Goal: Information Seeking & Learning: Learn about a topic

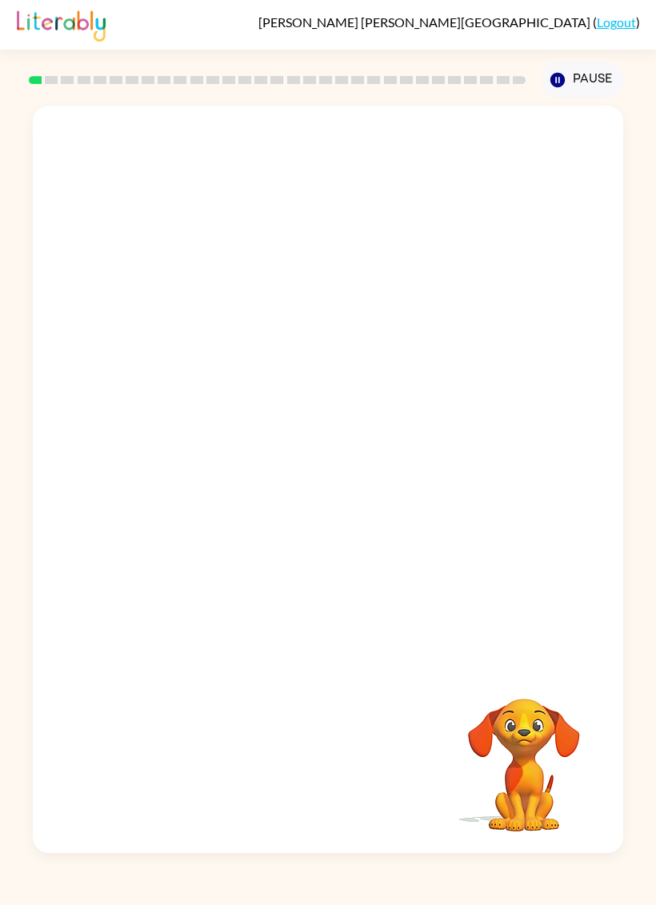
click at [582, 270] on video "Your browser must support playing .mp4 files to use Literably. Please try using…" at bounding box center [328, 385] width 590 height 559
click at [591, 266] on video "Your browser must support playing .mp4 files to use Literably. Please try using…" at bounding box center [328, 385] width 590 height 559
click at [582, 272] on video "Your browser must support playing .mp4 files to use Literably. Please try using…" at bounding box center [328, 385] width 590 height 559
click at [583, 278] on video "Your browser must support playing .mp4 files to use Literably. Please try using…" at bounding box center [328, 385] width 590 height 559
click at [584, 269] on video "Your browser must support playing .mp4 files to use Literably. Please try using…" at bounding box center [328, 385] width 590 height 559
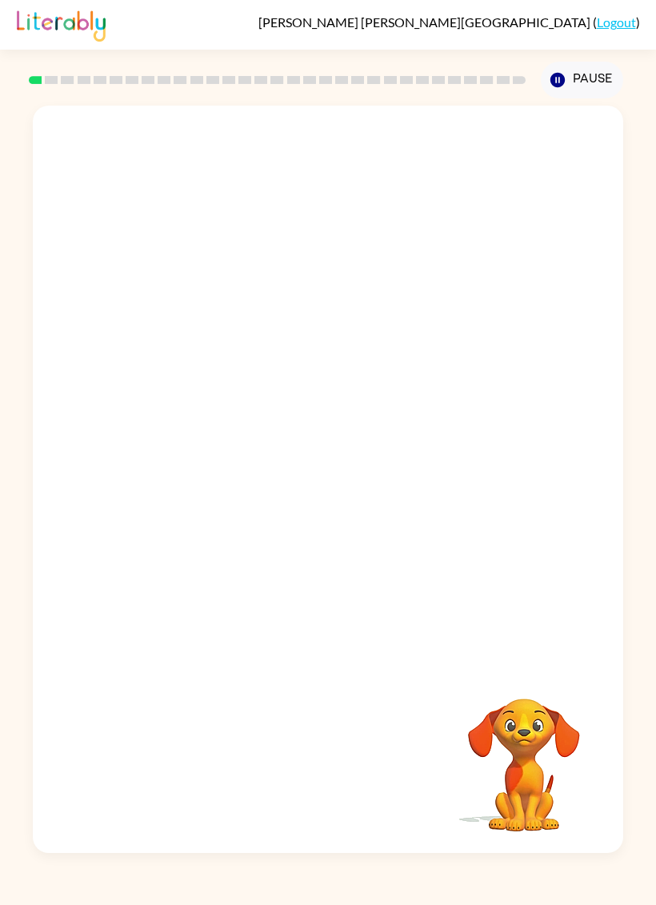
click at [584, 269] on video "Your browser must support playing .mp4 files to use Literably. Please try using…" at bounding box center [328, 385] width 590 height 559
click at [349, 498] on div at bounding box center [328, 487] width 102 height 58
click at [348, 500] on button "button" at bounding box center [328, 487] width 102 height 58
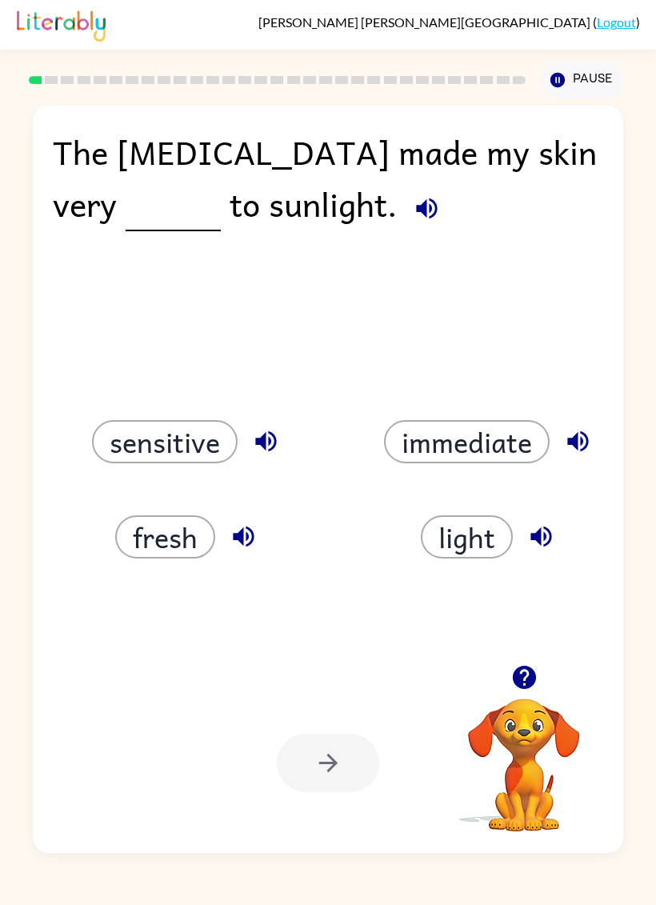
click at [413, 215] on icon "button" at bounding box center [427, 208] width 28 height 28
click at [504, 427] on button "immediate" at bounding box center [467, 441] width 166 height 43
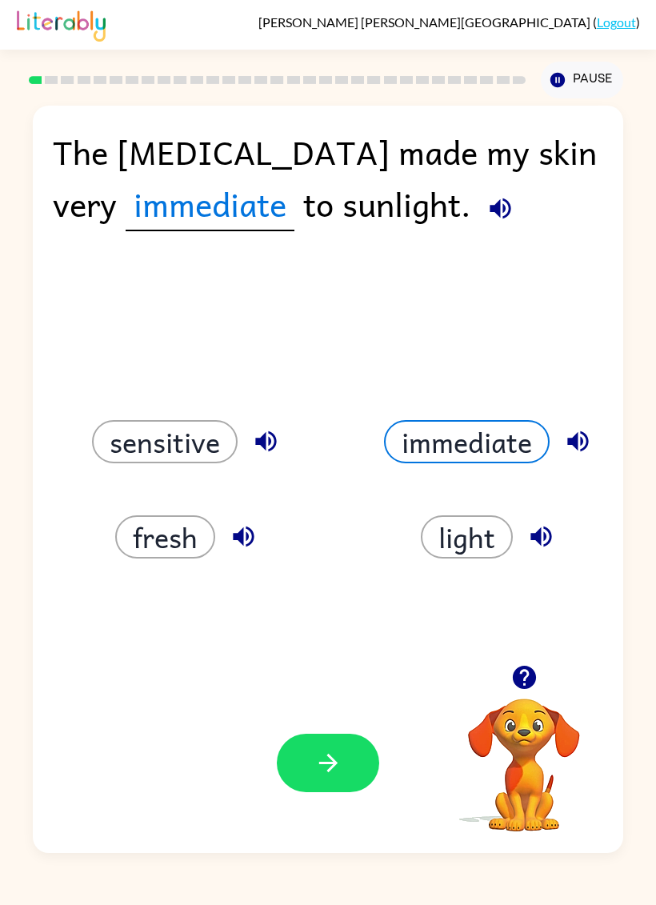
click at [186, 454] on button "sensitive" at bounding box center [165, 441] width 146 height 43
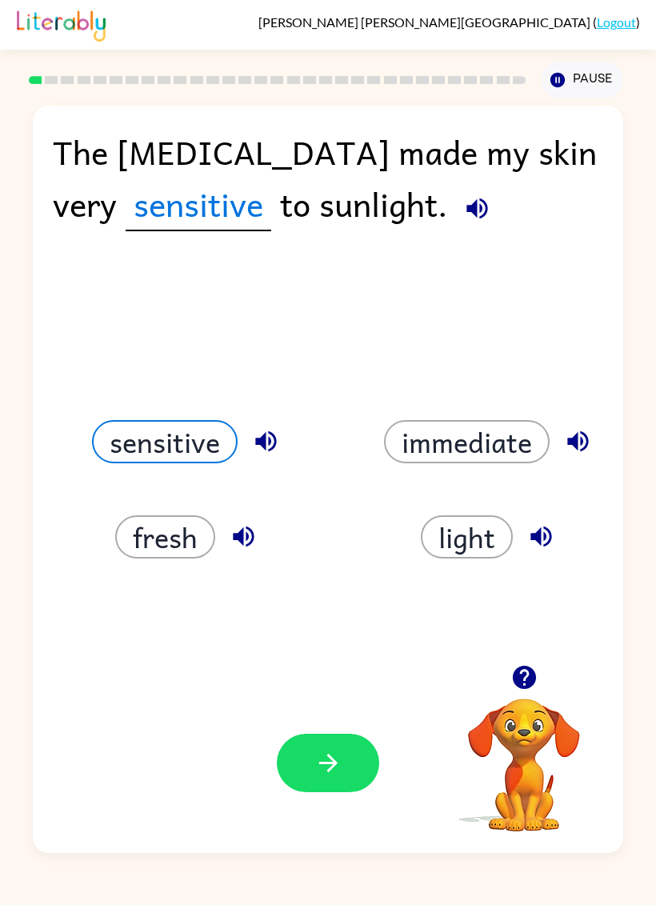
click at [185, 453] on button "sensitive" at bounding box center [165, 441] width 146 height 43
click at [213, 440] on button "sensitive" at bounding box center [165, 441] width 146 height 43
click at [232, 388] on div "sensitive" at bounding box center [177, 421] width 302 height 95
click at [214, 172] on div "The [MEDICAL_DATA] made my skin very sensitive to sunlight." at bounding box center [328, 186] width 551 height 121
click at [463, 207] on icon "button" at bounding box center [477, 208] width 28 height 28
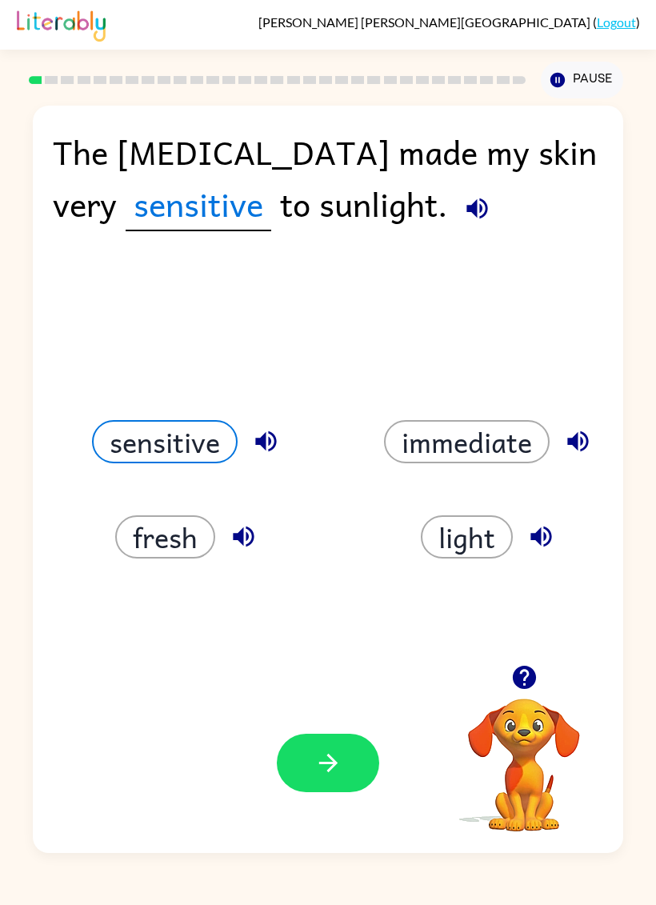
click at [183, 554] on button "fresh" at bounding box center [165, 536] width 100 height 43
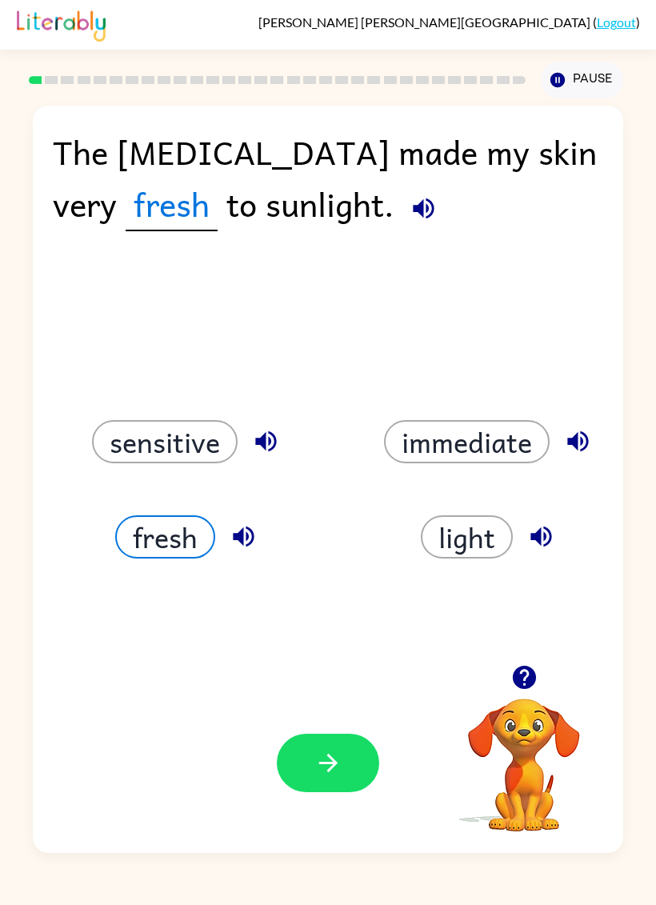
click at [446, 463] on button "immediate" at bounding box center [467, 441] width 166 height 43
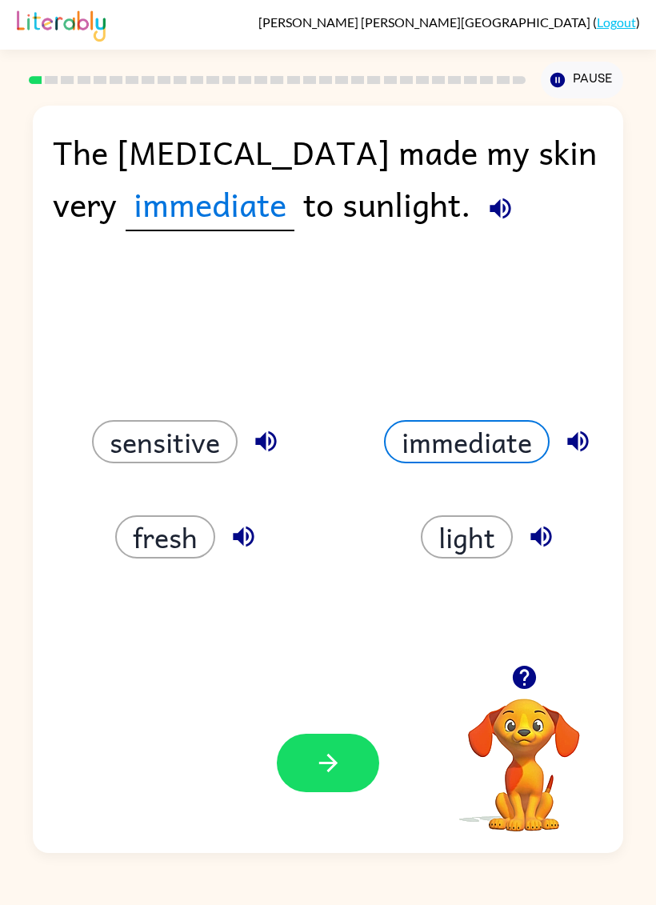
click at [324, 768] on icon "button" at bounding box center [328, 763] width 28 height 28
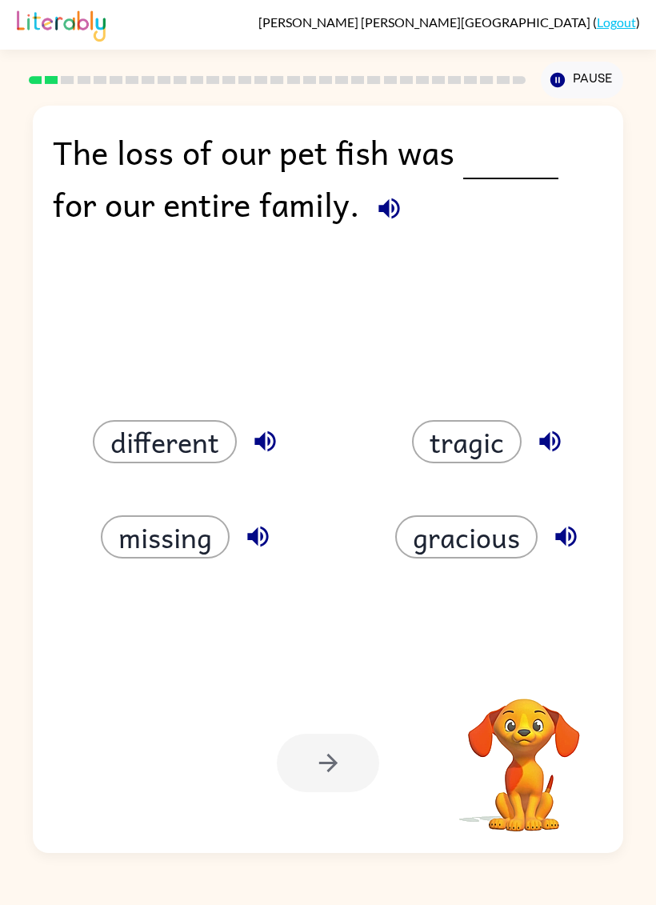
click at [406, 200] on button "button" at bounding box center [389, 208] width 41 height 41
click at [406, 199] on button "button" at bounding box center [389, 208] width 41 height 41
click at [395, 215] on icon "button" at bounding box center [389, 208] width 28 height 28
click at [360, 201] on span at bounding box center [385, 204] width 50 height 52
click at [381, 220] on icon "button" at bounding box center [389, 208] width 28 height 28
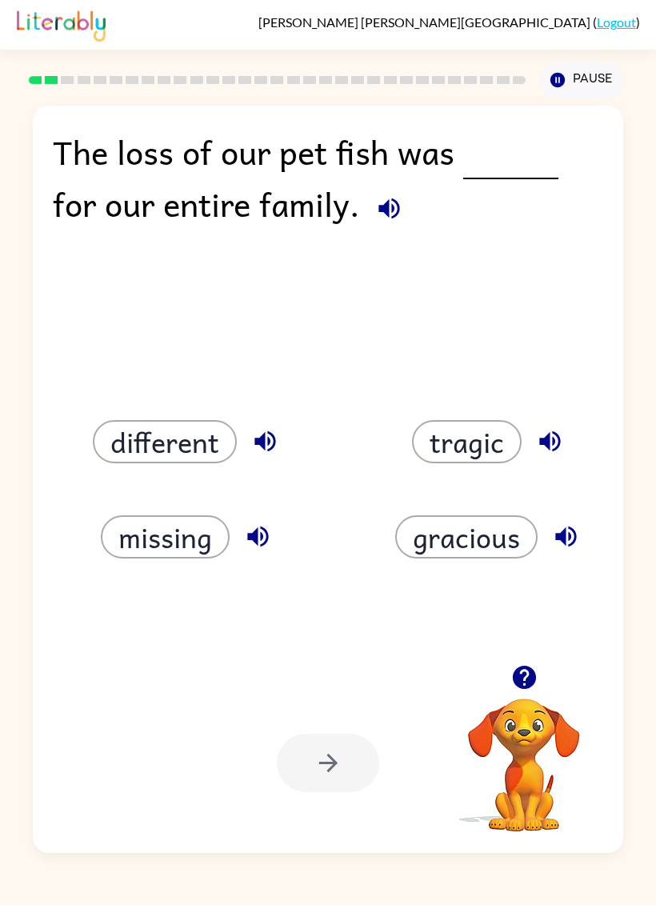
click at [391, 218] on icon "button" at bounding box center [389, 208] width 28 height 28
click at [370, 180] on span at bounding box center [385, 204] width 50 height 52
click at [388, 207] on icon "button" at bounding box center [388, 208] width 21 height 21
click at [163, 520] on button "missing" at bounding box center [165, 536] width 129 height 43
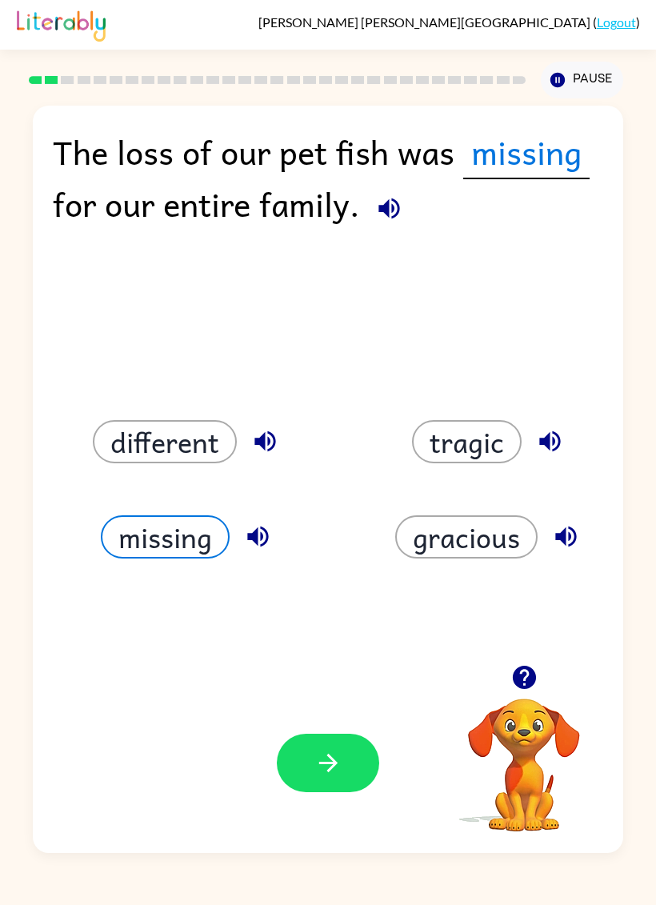
click at [344, 766] on button "button" at bounding box center [328, 763] width 102 height 58
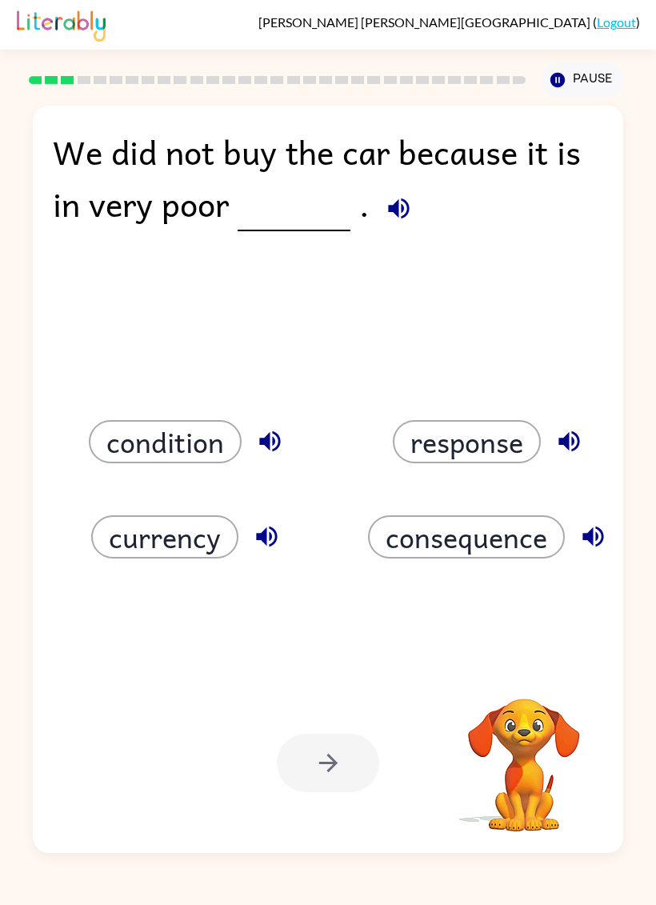
click at [394, 218] on icon "button" at bounding box center [399, 208] width 28 height 28
click at [195, 442] on button "condition" at bounding box center [165, 441] width 153 height 43
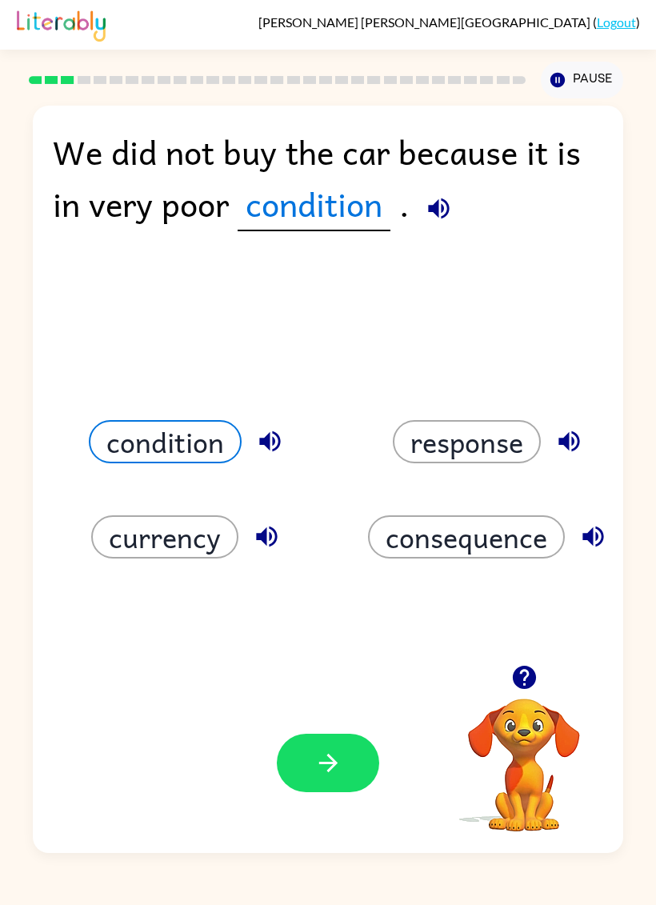
click at [150, 531] on button "currency" at bounding box center [164, 536] width 147 height 43
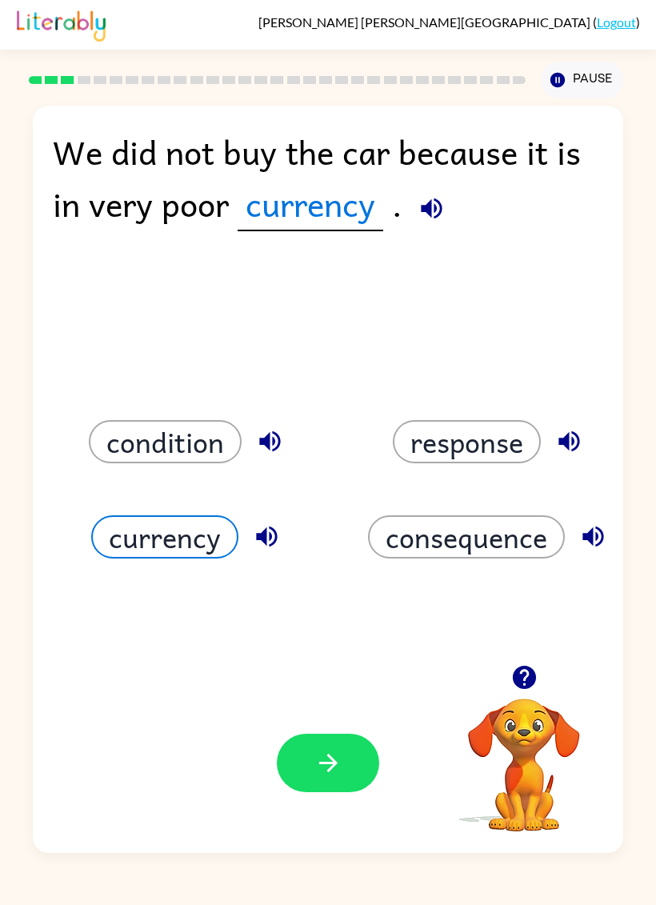
click at [442, 550] on button "consequence" at bounding box center [466, 536] width 197 height 43
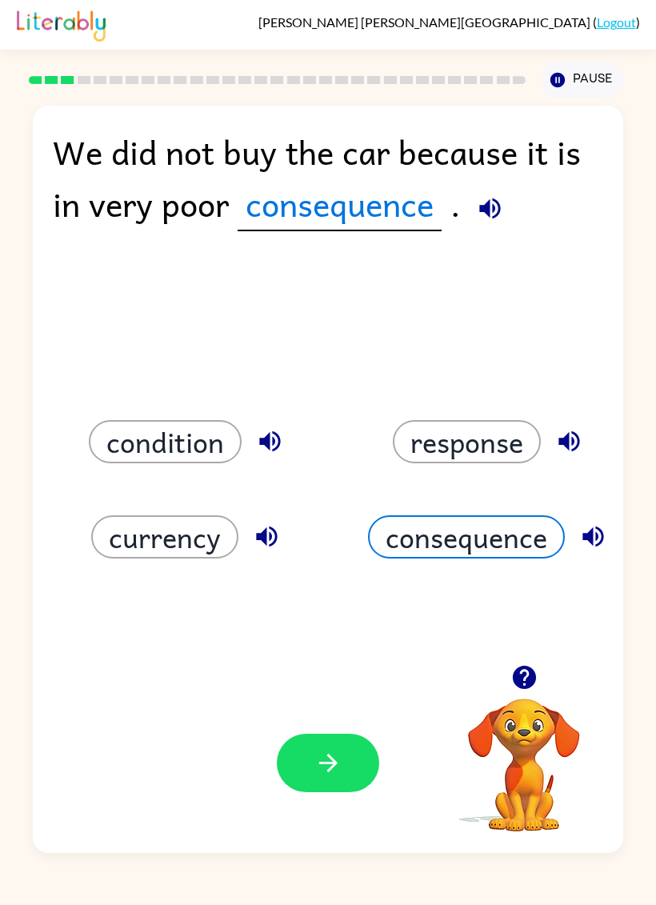
click at [501, 409] on div "response" at bounding box center [479, 421] width 302 height 95
click at [178, 447] on button "condition" at bounding box center [165, 441] width 153 height 43
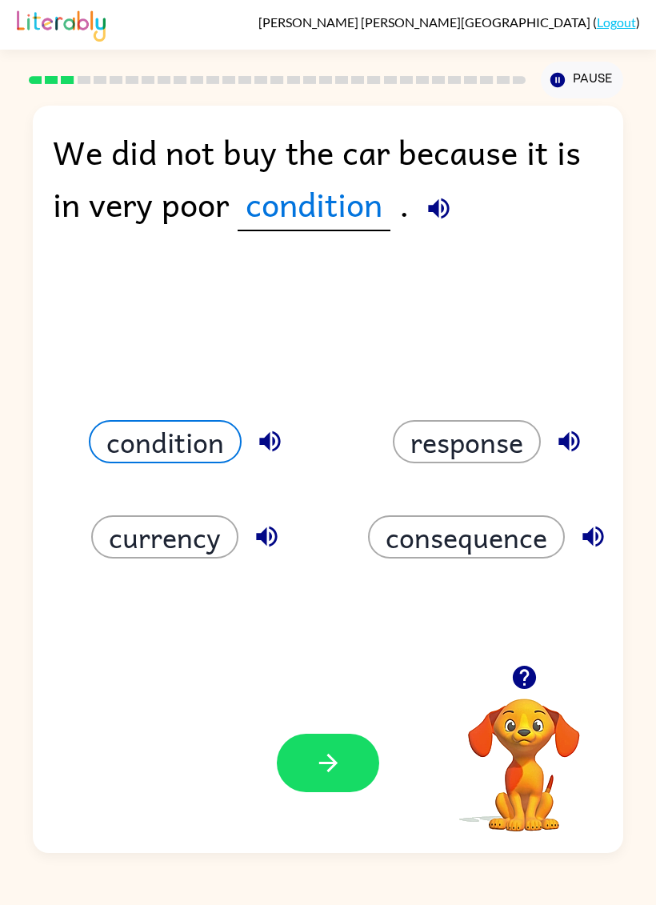
click at [319, 783] on button "button" at bounding box center [328, 763] width 102 height 58
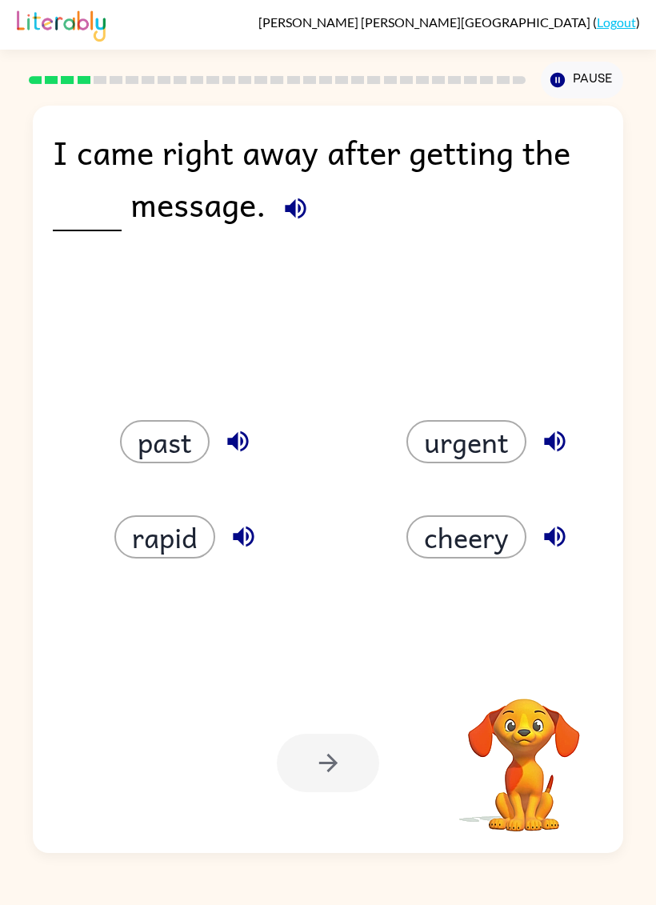
click at [282, 214] on icon "button" at bounding box center [296, 208] width 28 height 28
click at [178, 420] on button "past" at bounding box center [165, 441] width 90 height 43
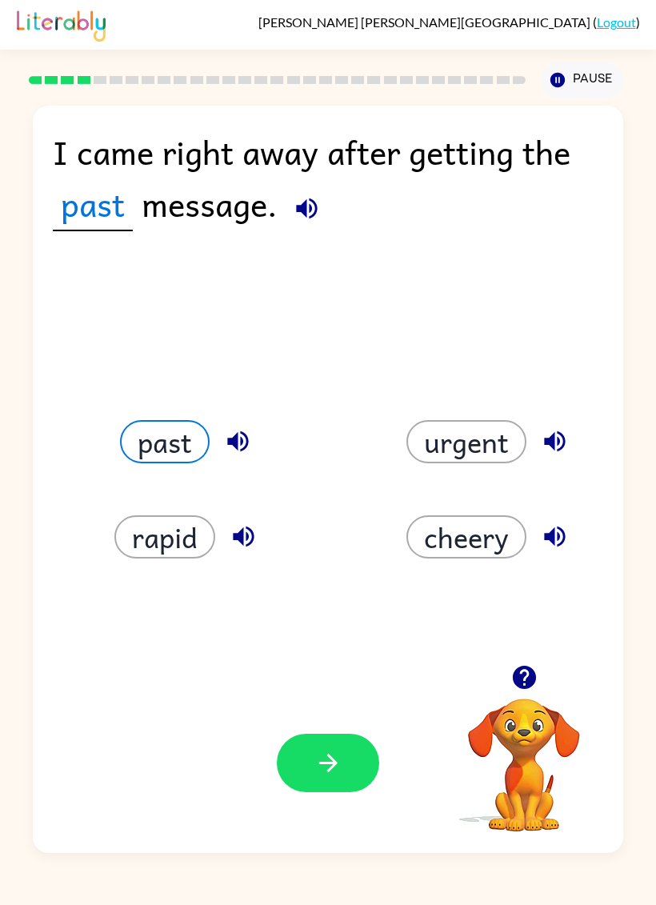
click at [341, 766] on icon "button" at bounding box center [328, 763] width 28 height 28
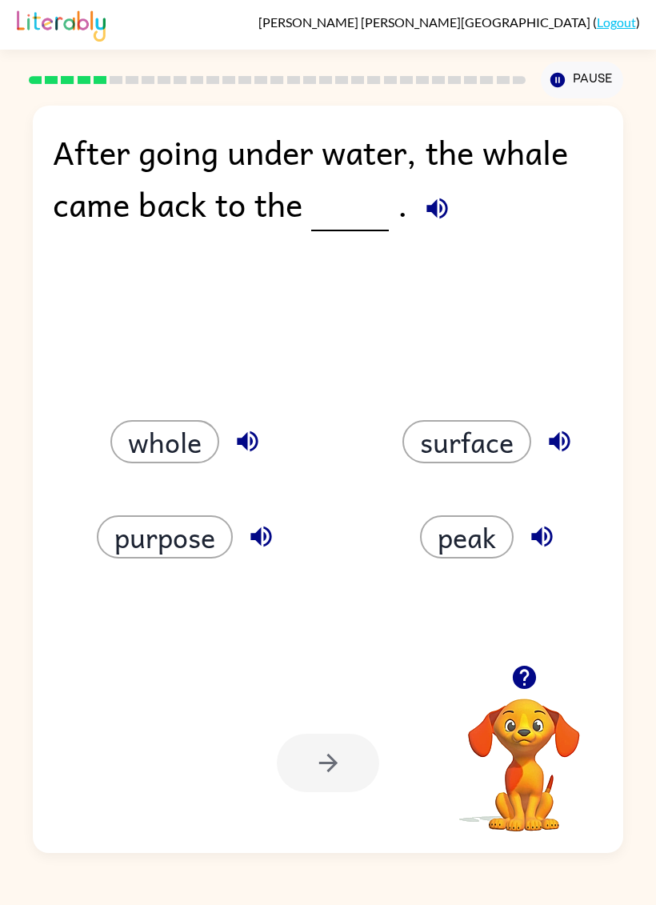
click at [438, 209] on icon "button" at bounding box center [436, 208] width 21 height 21
click at [442, 446] on button "surface" at bounding box center [466, 441] width 129 height 43
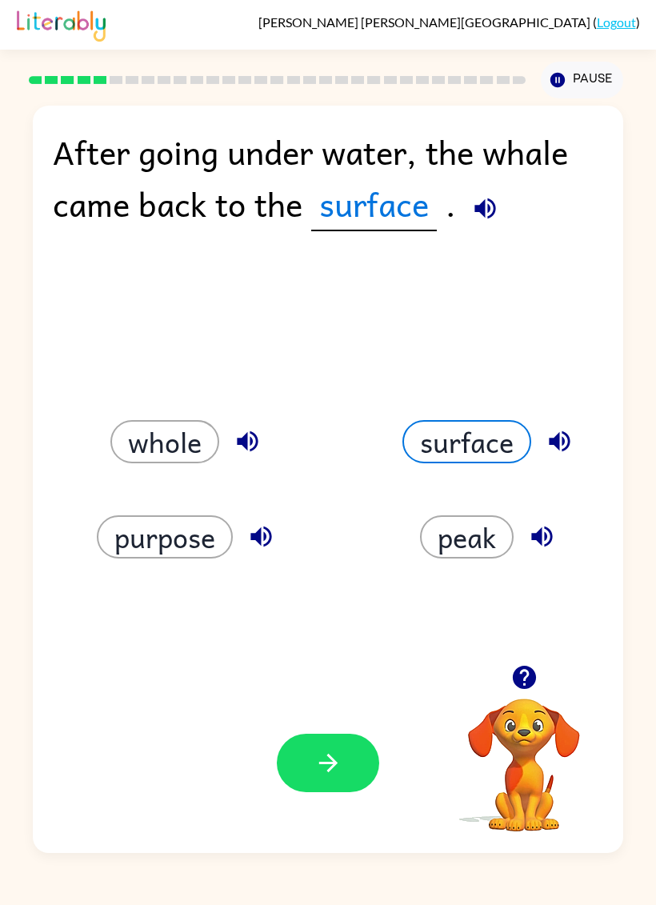
click at [327, 775] on icon "button" at bounding box center [328, 763] width 28 height 28
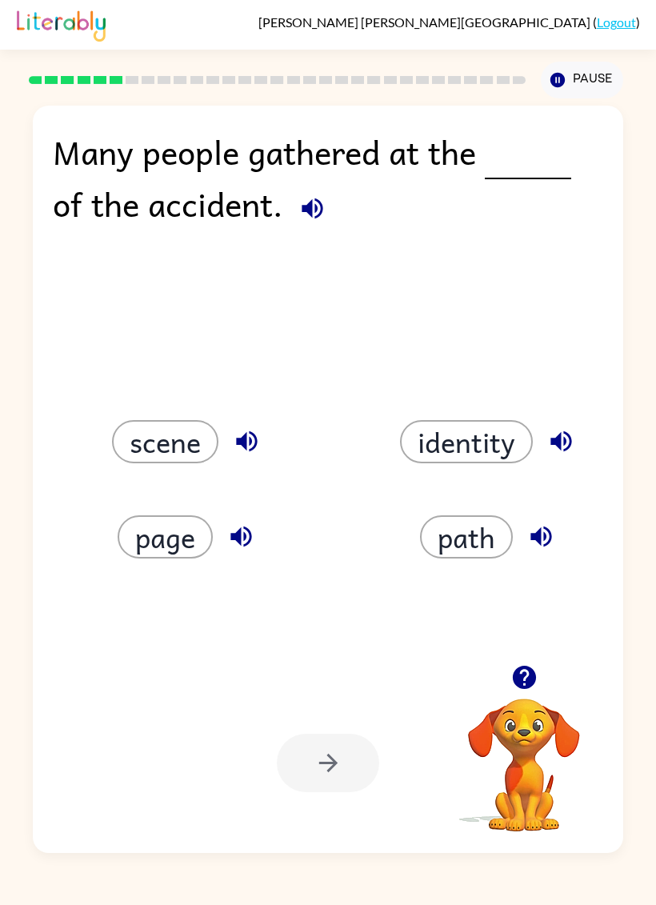
click at [292, 218] on span at bounding box center [308, 204] width 50 height 52
click at [317, 218] on icon "button" at bounding box center [312, 208] width 21 height 21
click at [302, 208] on icon "button" at bounding box center [312, 208] width 28 height 28
click at [318, 200] on icon "button" at bounding box center [312, 208] width 28 height 28
click at [312, 215] on icon "button" at bounding box center [312, 208] width 21 height 21
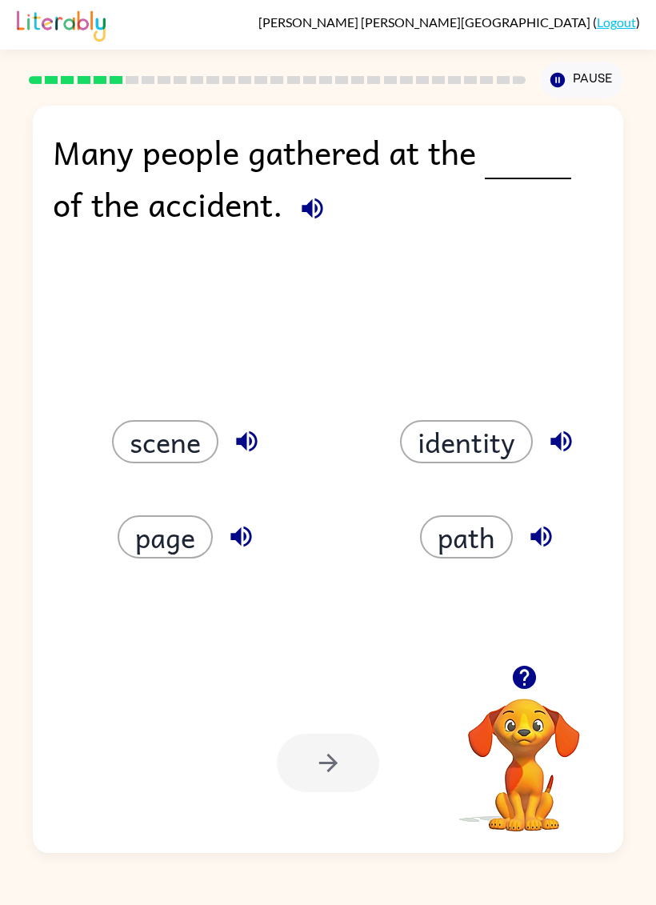
click at [320, 215] on icon "button" at bounding box center [312, 208] width 21 height 21
click at [316, 208] on icon "button" at bounding box center [312, 208] width 21 height 21
click at [309, 218] on icon "button" at bounding box center [312, 208] width 28 height 28
click at [181, 442] on button "scene" at bounding box center [165, 441] width 106 height 43
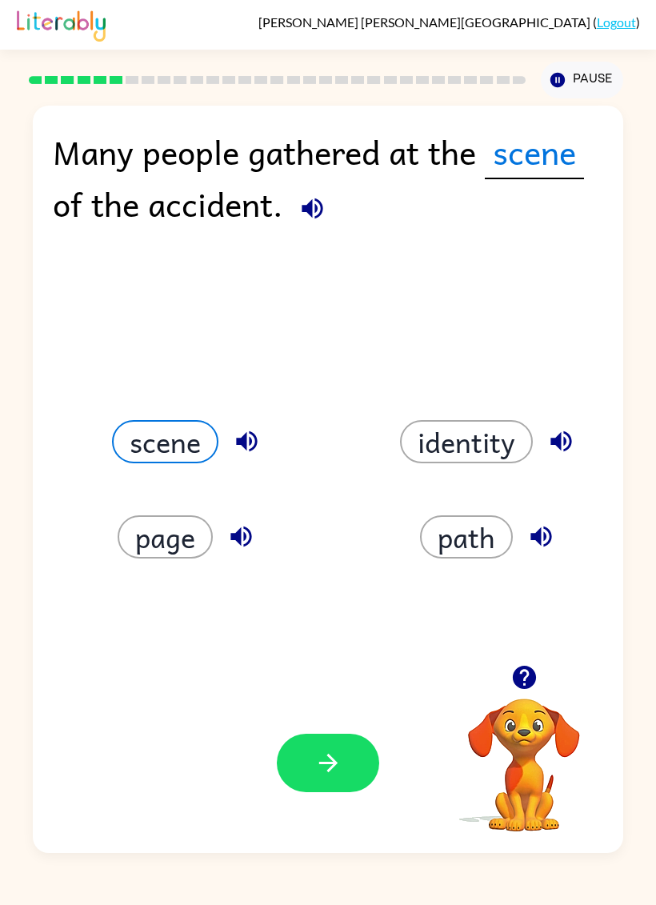
click at [321, 766] on icon "button" at bounding box center [328, 763] width 28 height 28
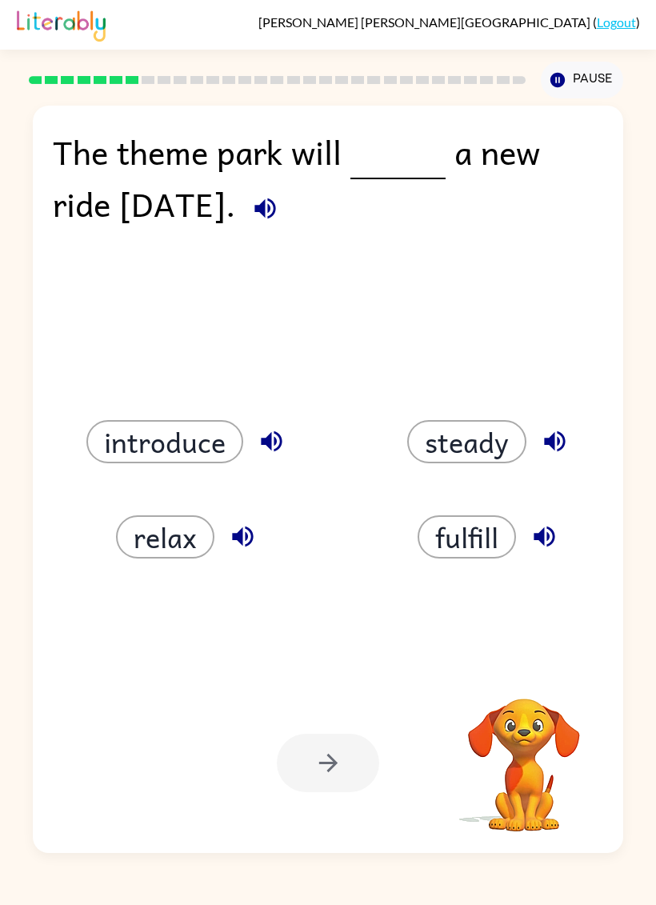
click at [350, 773] on div at bounding box center [328, 763] width 102 height 58
click at [210, 443] on button "introduce" at bounding box center [164, 441] width 157 height 43
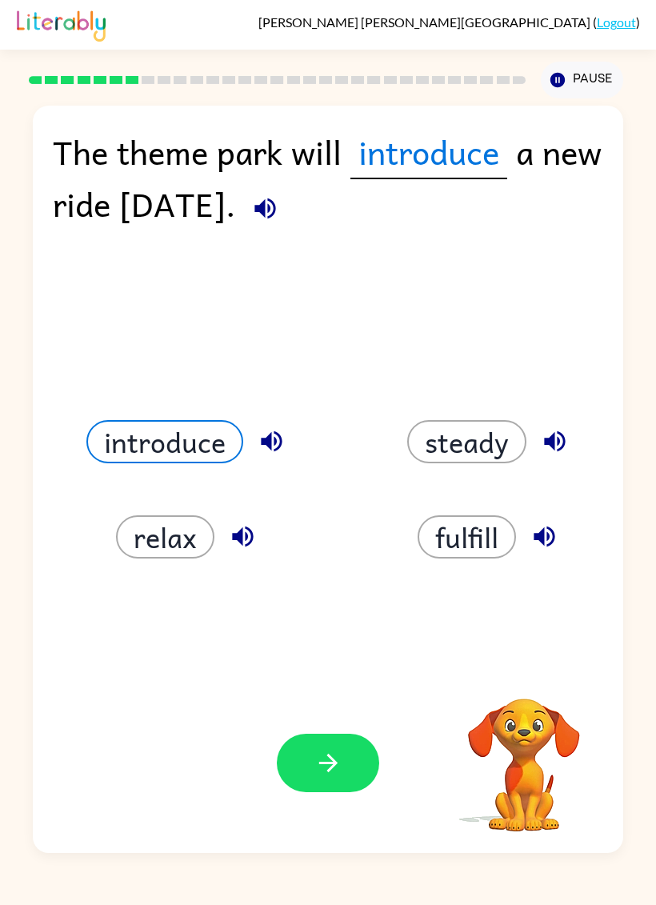
click at [332, 774] on icon "button" at bounding box center [328, 763] width 28 height 28
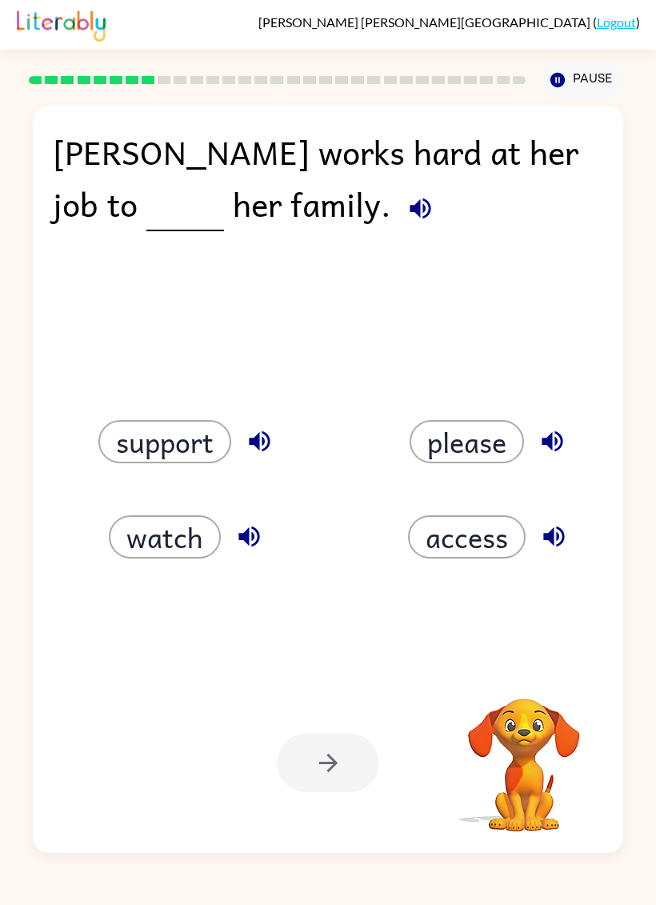
click at [509, 454] on button "please" at bounding box center [467, 441] width 114 height 43
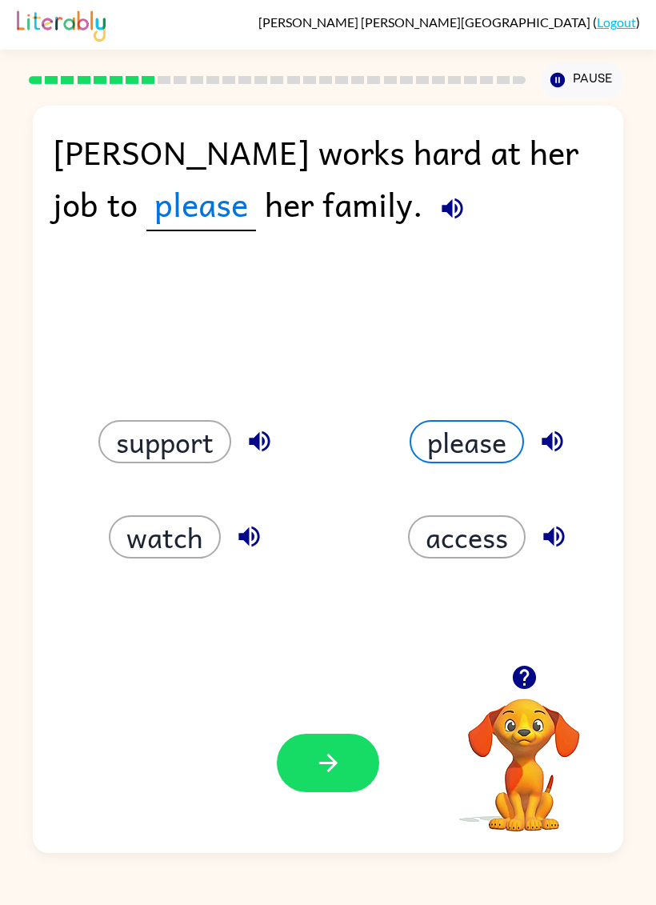
click at [486, 526] on button "access" at bounding box center [467, 536] width 118 height 43
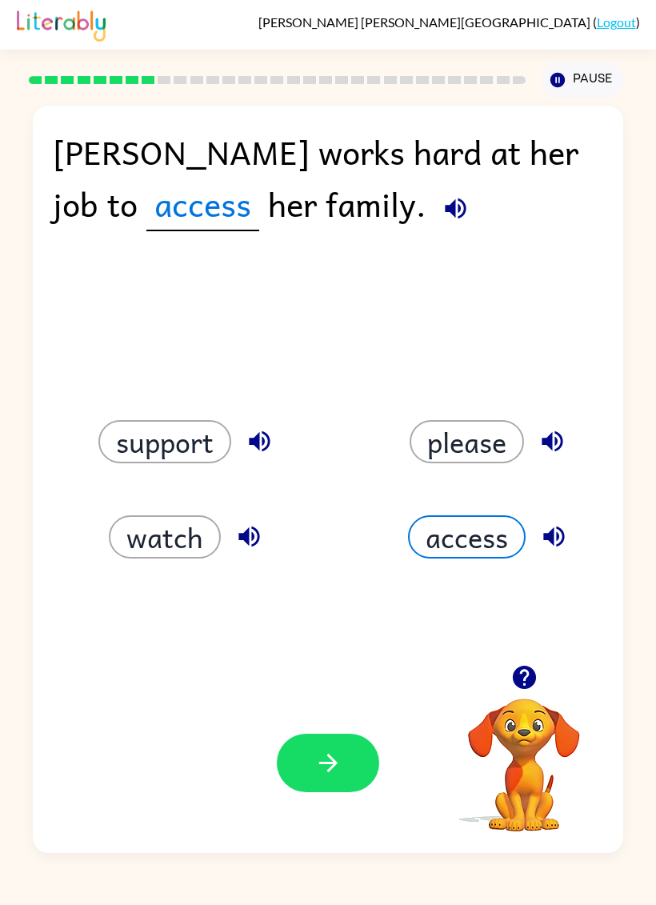
click at [164, 458] on button "support" at bounding box center [164, 441] width 133 height 43
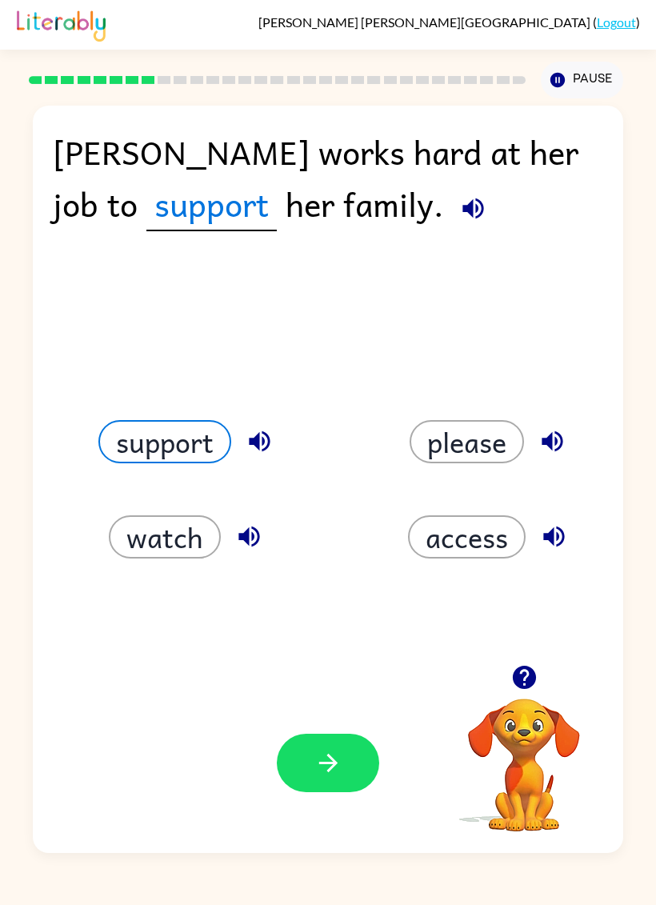
click at [182, 534] on button "watch" at bounding box center [165, 536] width 112 height 43
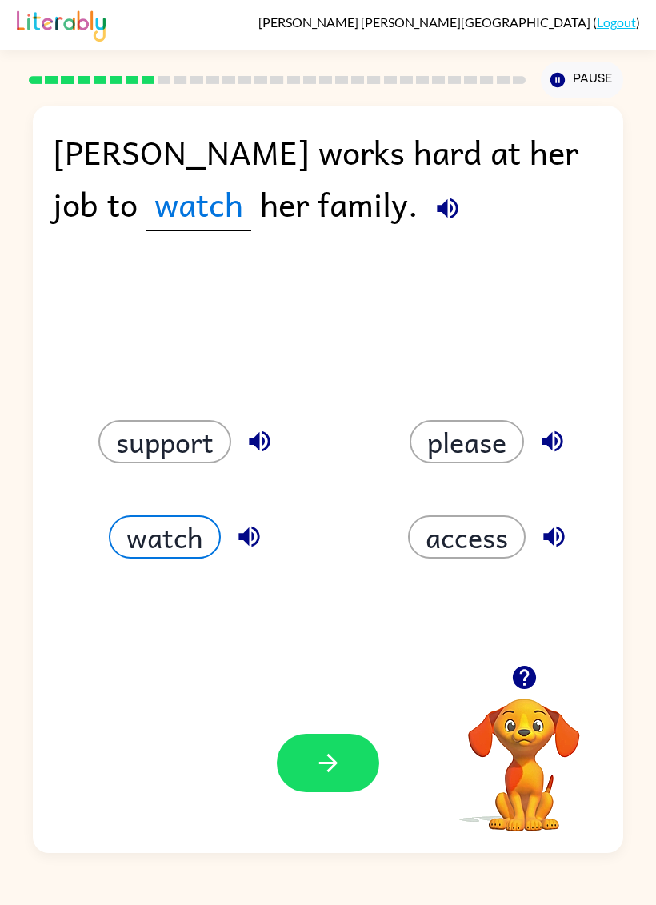
click at [394, 560] on div "access" at bounding box center [479, 517] width 302 height 95
click at [462, 534] on button "access" at bounding box center [467, 536] width 118 height 43
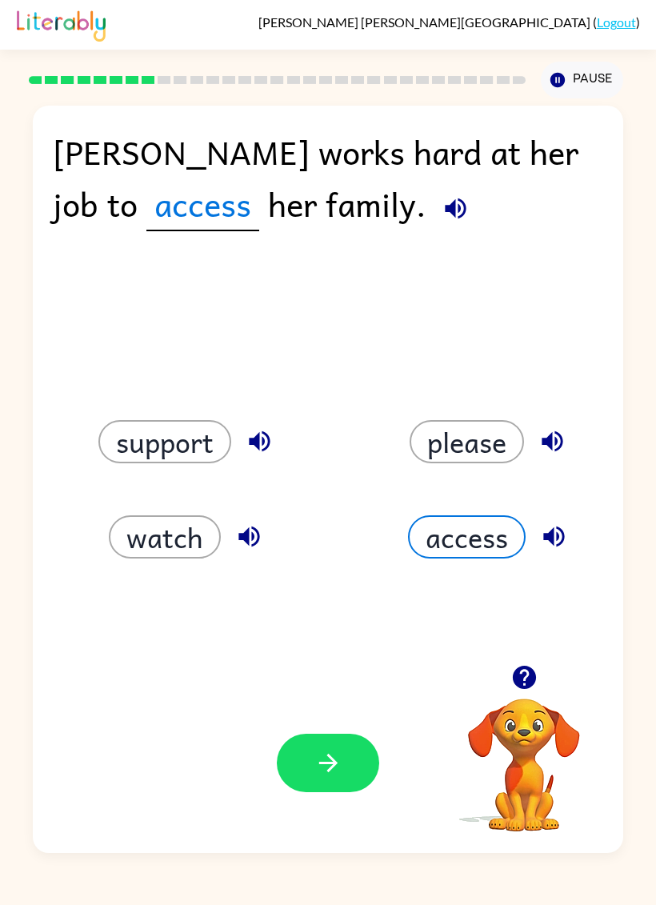
click at [319, 785] on button "button" at bounding box center [328, 763] width 102 height 58
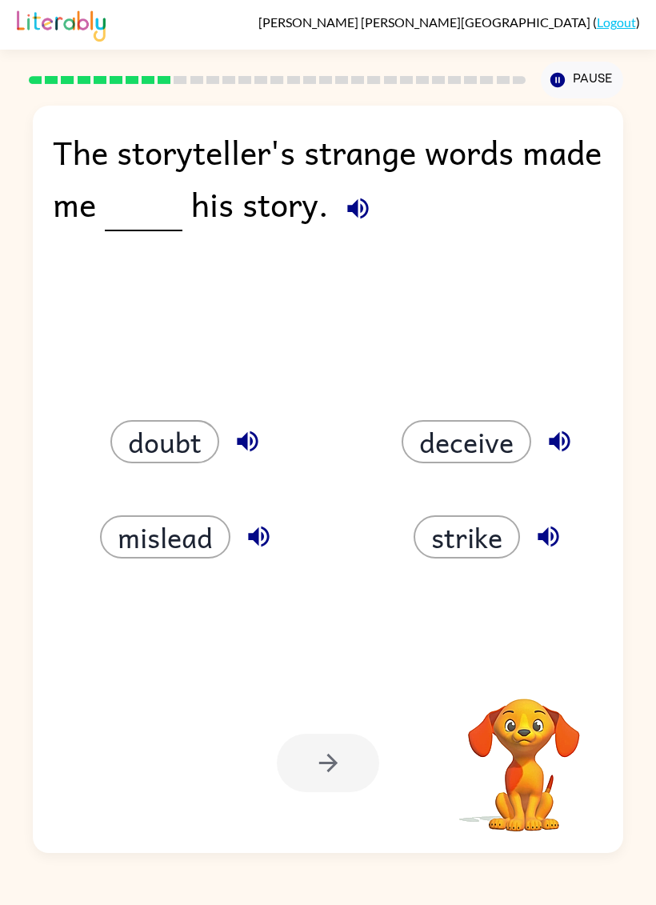
click at [342, 747] on div at bounding box center [328, 763] width 102 height 58
click at [372, 222] on icon "button" at bounding box center [358, 208] width 28 height 28
click at [372, 219] on icon "button" at bounding box center [358, 208] width 28 height 28
click at [368, 209] on icon "button" at bounding box center [357, 208] width 21 height 21
click at [368, 204] on icon "button" at bounding box center [357, 208] width 21 height 21
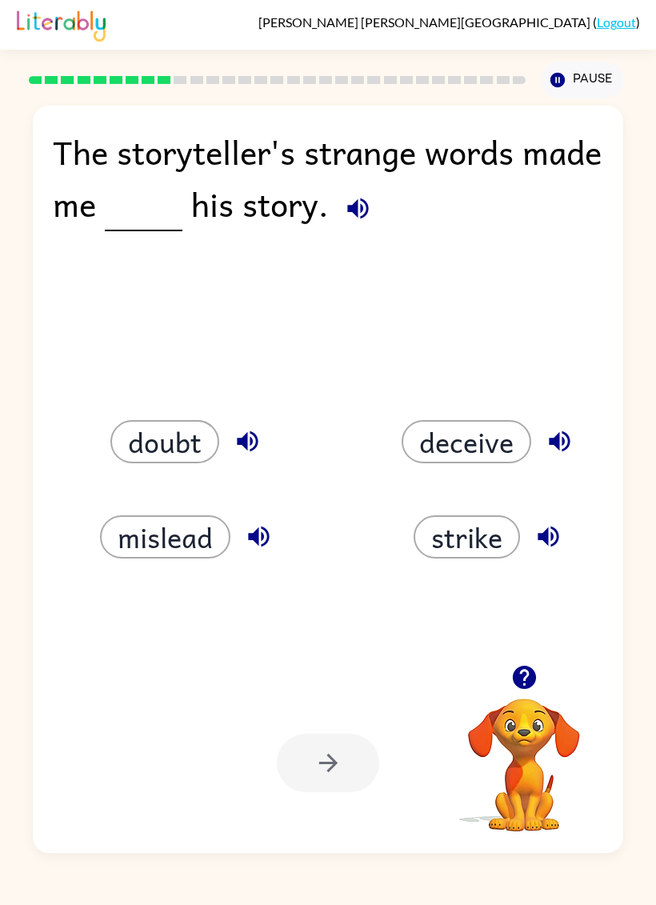
click at [452, 437] on button "deceive" at bounding box center [467, 441] width 130 height 43
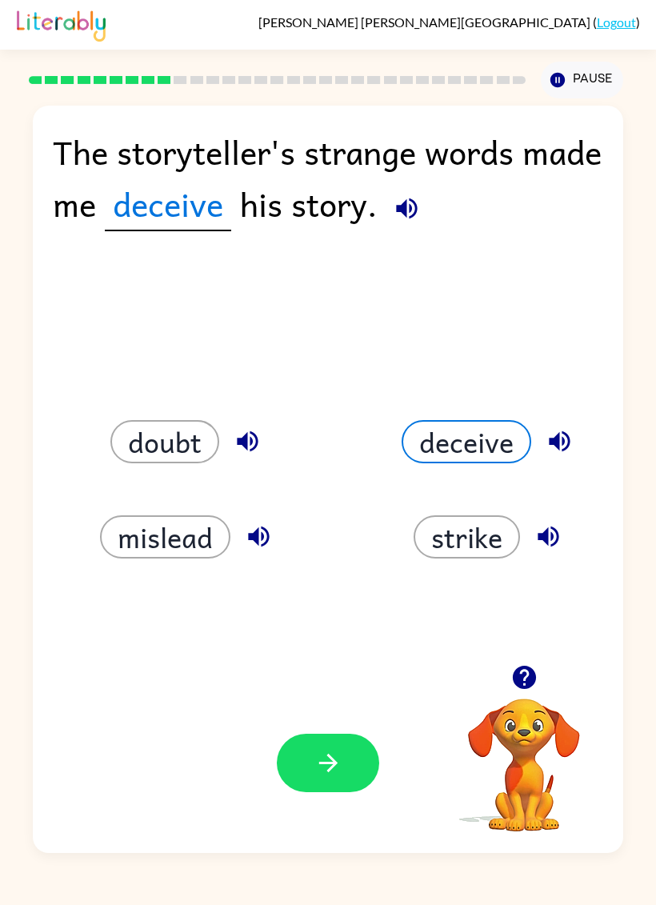
click at [421, 195] on icon "button" at bounding box center [407, 208] width 28 height 28
click at [417, 206] on icon "button" at bounding box center [406, 208] width 21 height 21
click at [421, 210] on icon "button" at bounding box center [407, 208] width 28 height 28
click at [417, 206] on icon "button" at bounding box center [406, 208] width 21 height 21
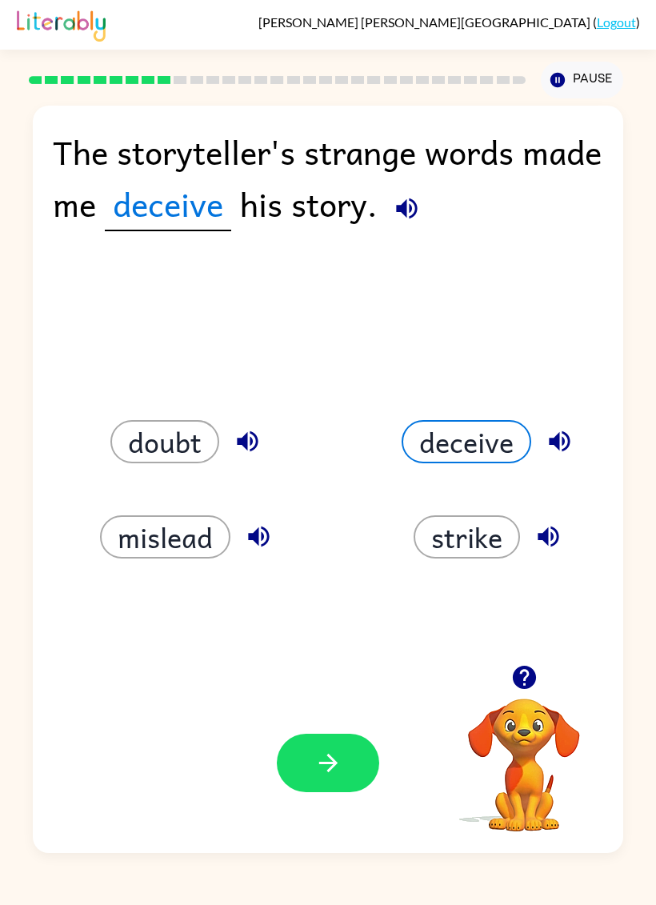
click at [427, 228] on button "button" at bounding box center [406, 208] width 41 height 41
click at [427, 224] on button "button" at bounding box center [406, 208] width 41 height 41
click at [427, 226] on button "button" at bounding box center [406, 208] width 41 height 41
click at [427, 224] on button "button" at bounding box center [406, 208] width 41 height 41
click at [194, 524] on button "mislead" at bounding box center [165, 536] width 130 height 43
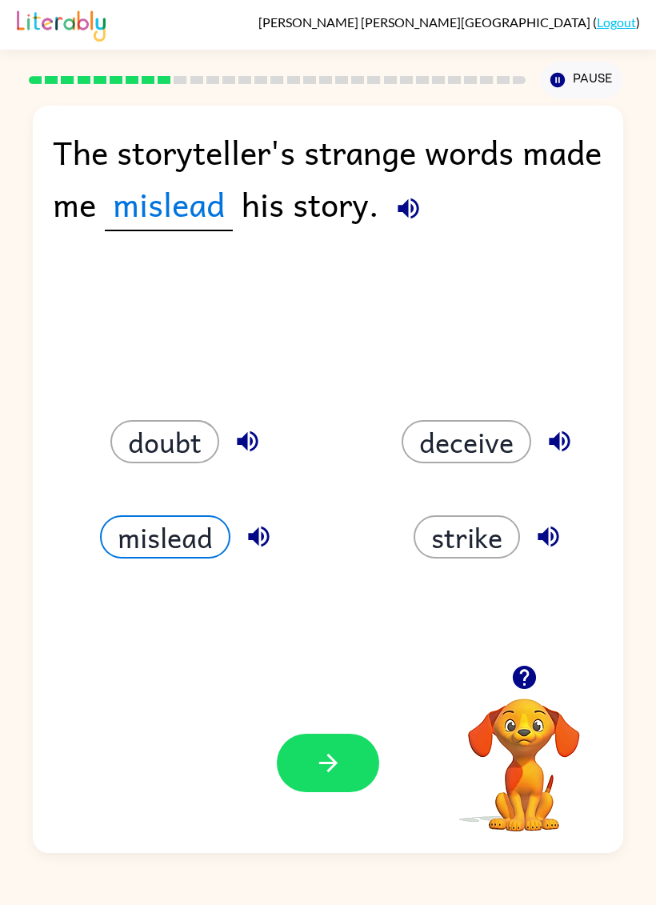
click at [488, 533] on button "strike" at bounding box center [467, 536] width 106 height 43
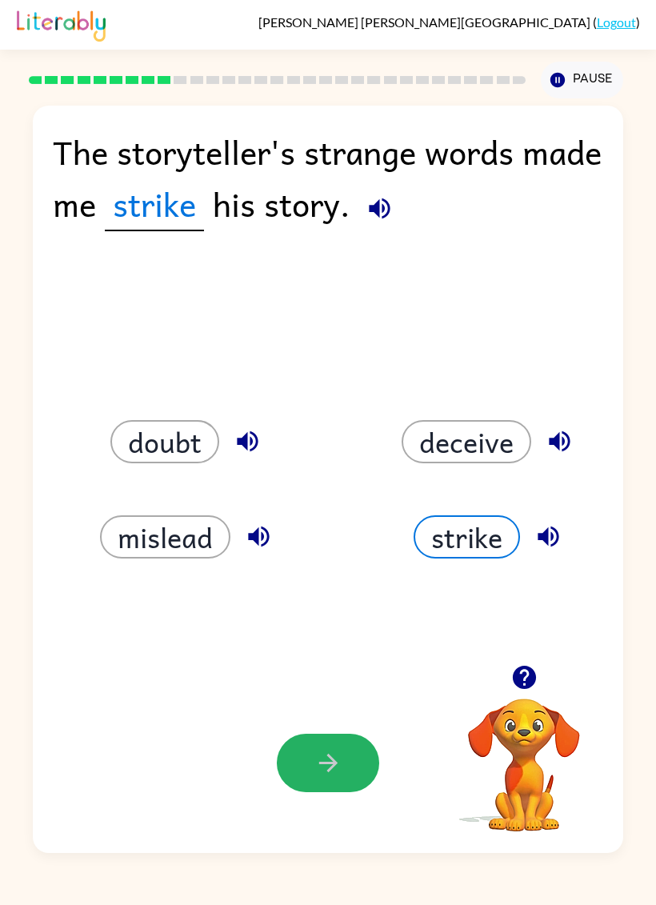
click at [324, 743] on button "button" at bounding box center [328, 763] width 102 height 58
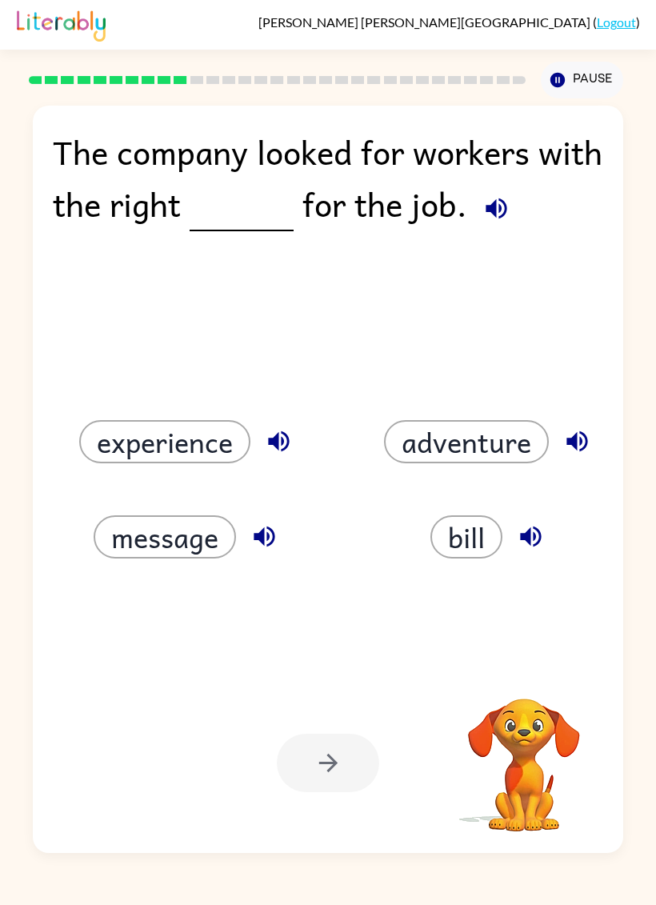
click at [200, 527] on button "message" at bounding box center [165, 536] width 142 height 43
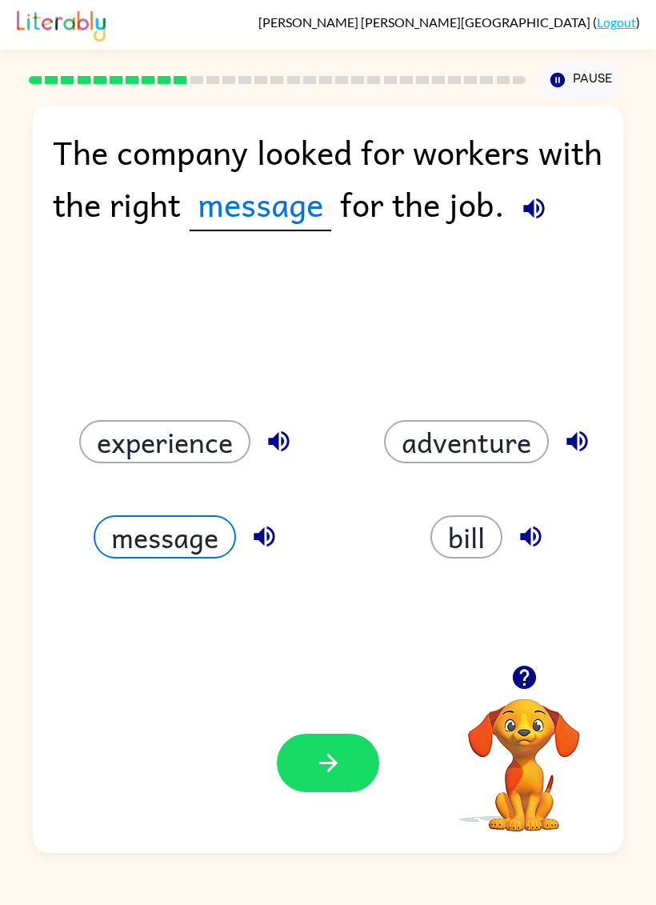
click at [523, 219] on icon "button" at bounding box center [533, 208] width 21 height 21
click at [179, 442] on button "experience" at bounding box center [164, 441] width 171 height 43
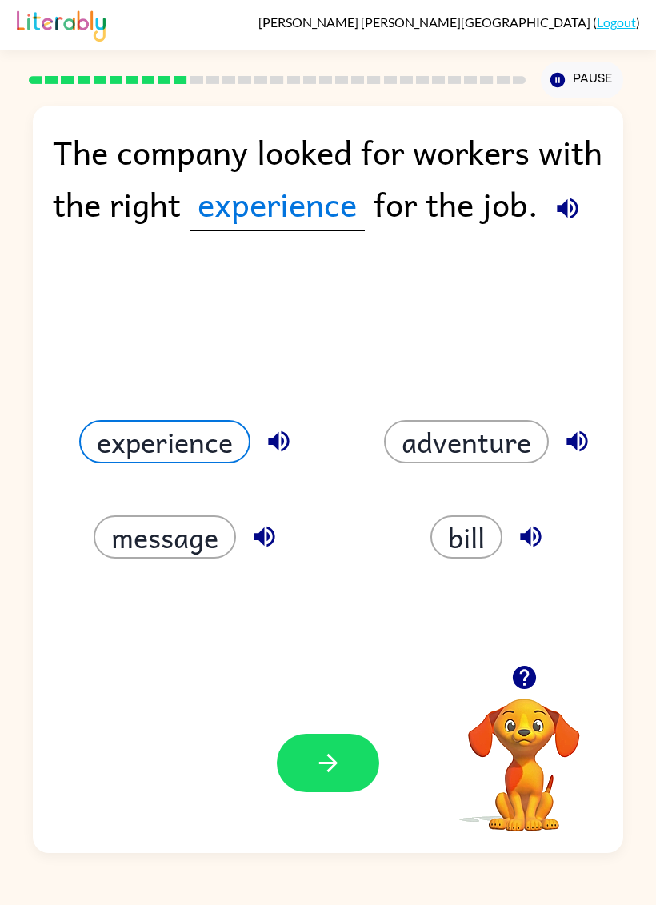
click at [504, 439] on button "adventure" at bounding box center [466, 441] width 165 height 43
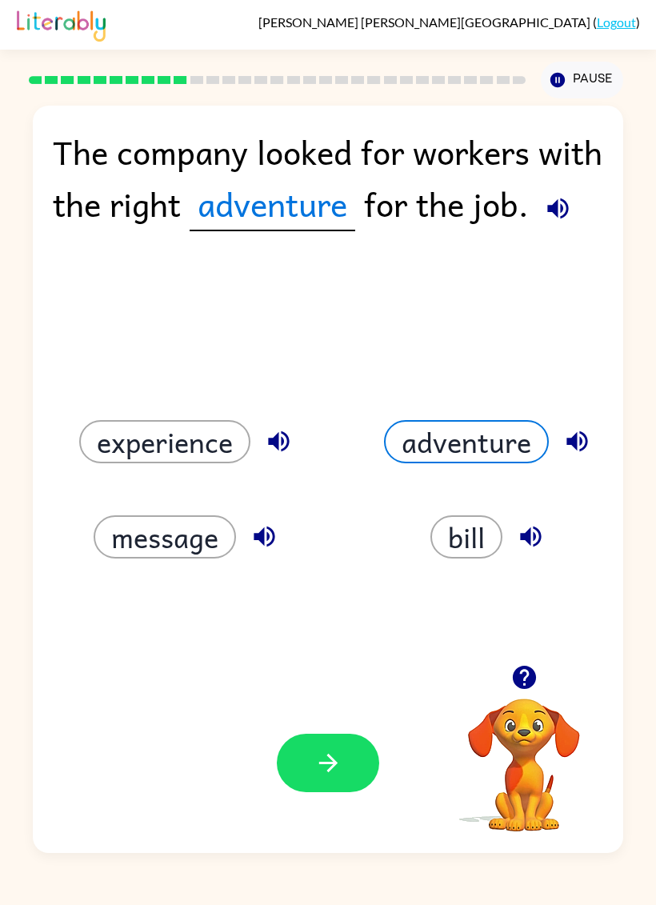
click at [460, 506] on div "bill" at bounding box center [479, 517] width 302 height 95
click at [459, 510] on div "bill" at bounding box center [479, 517] width 302 height 95
click at [460, 528] on button "bill" at bounding box center [466, 536] width 72 height 43
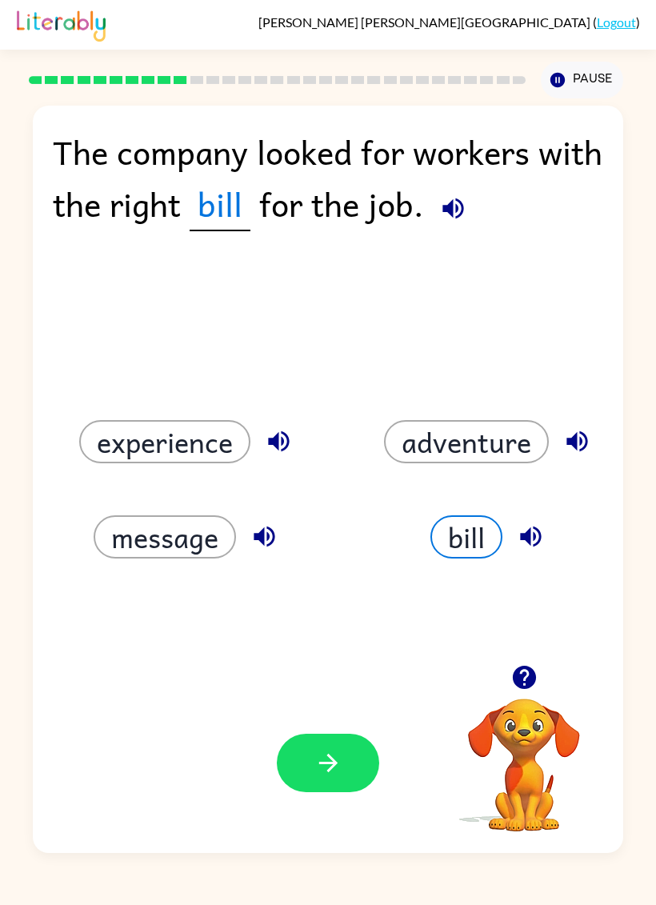
click at [459, 426] on button "adventure" at bounding box center [466, 441] width 165 height 43
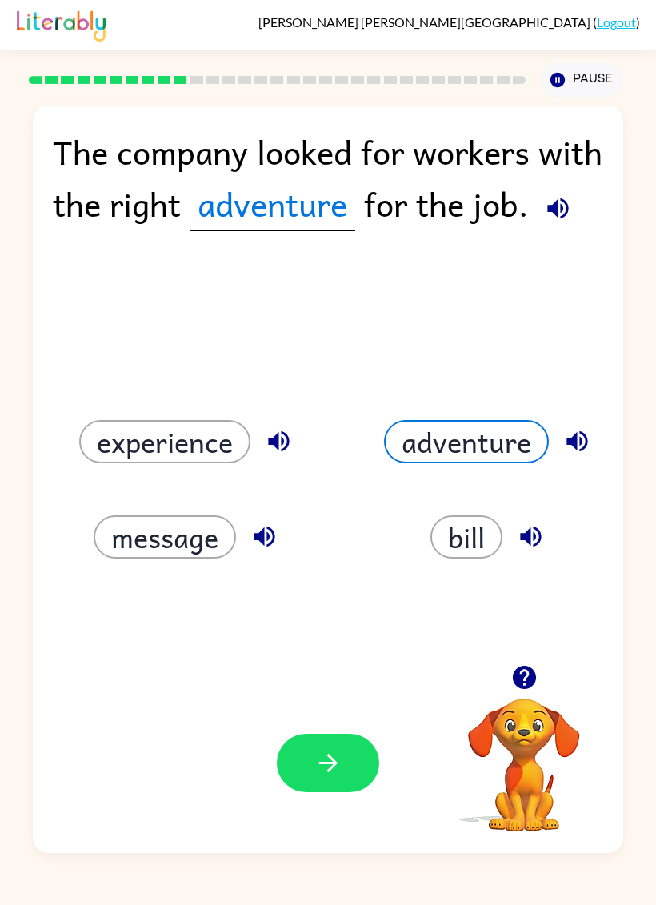
click at [160, 463] on button "experience" at bounding box center [164, 441] width 171 height 43
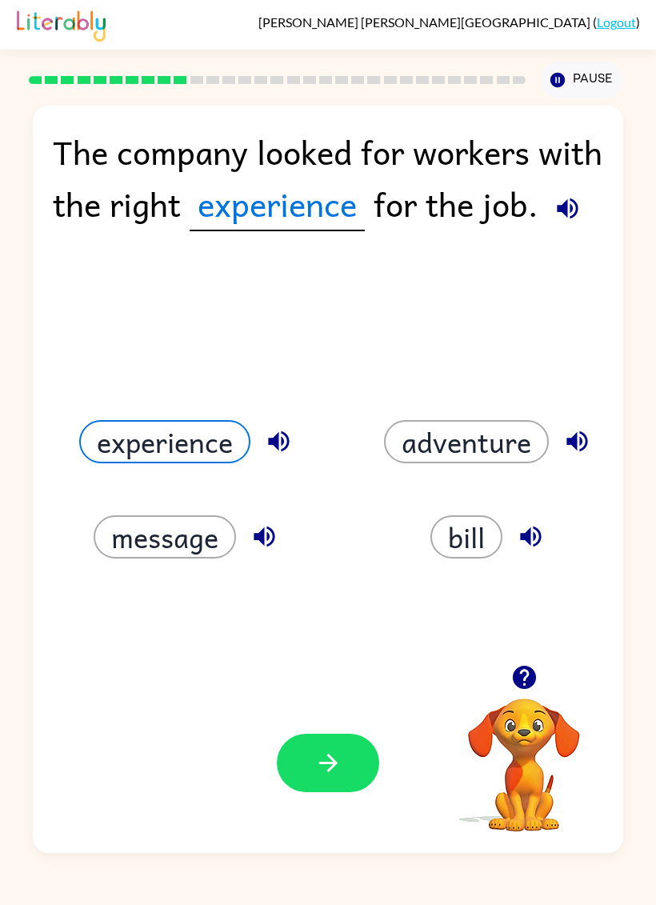
click at [302, 780] on button "button" at bounding box center [328, 763] width 102 height 58
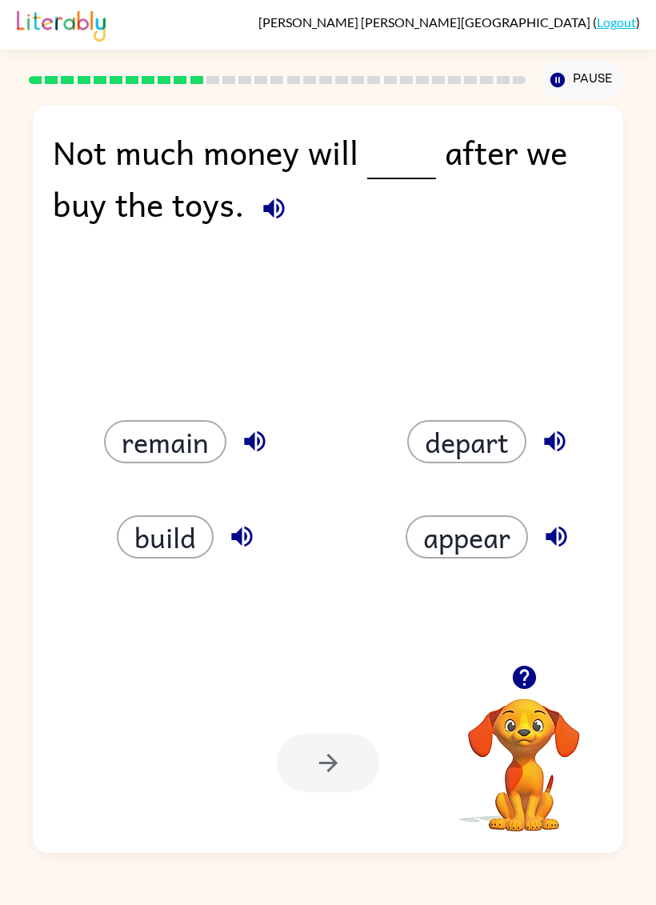
click at [262, 218] on icon "button" at bounding box center [274, 208] width 28 height 28
click at [338, 319] on div "Not much money will after we buy the toys. remain depart build appear Your brow…" at bounding box center [328, 479] width 590 height 747
click at [260, 215] on icon "button" at bounding box center [274, 208] width 28 height 28
click at [283, 201] on icon "button" at bounding box center [274, 208] width 28 height 28
click at [268, 211] on icon "button" at bounding box center [273, 208] width 21 height 21
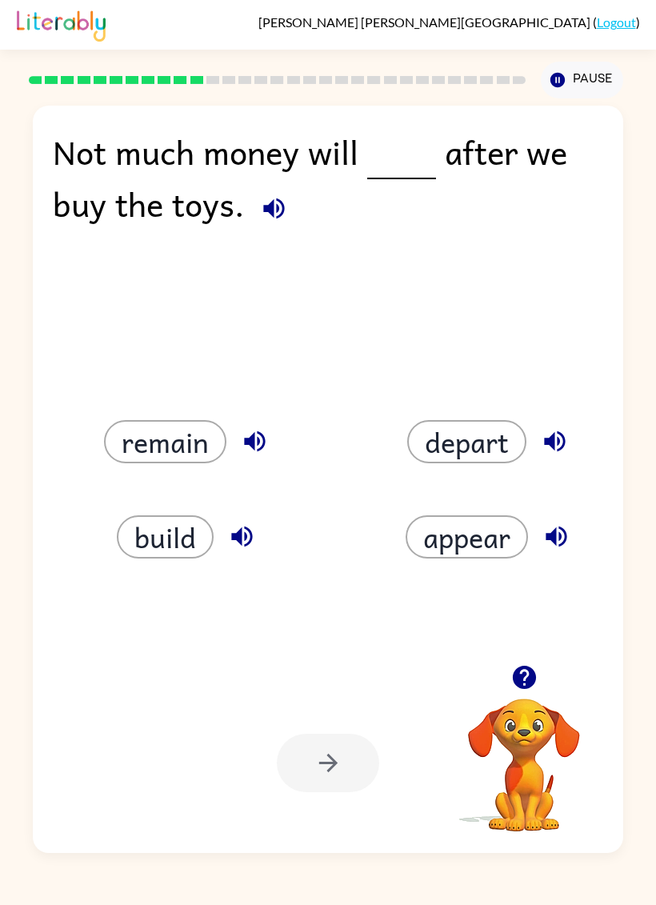
click at [274, 210] on icon "button" at bounding box center [274, 208] width 28 height 28
click at [482, 525] on button "appear" at bounding box center [467, 536] width 122 height 43
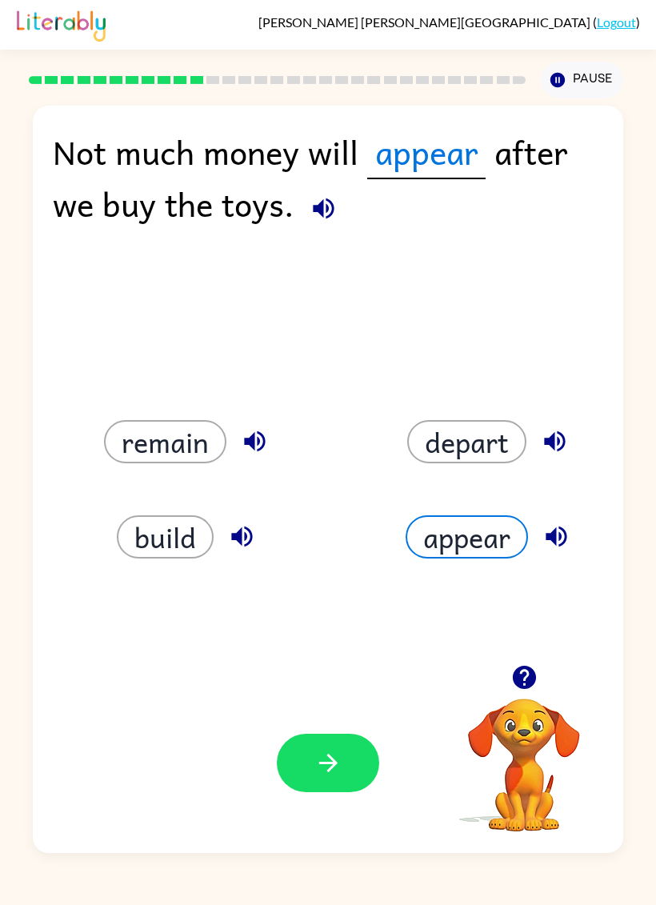
click at [322, 755] on icon "button" at bounding box center [328, 763] width 28 height 28
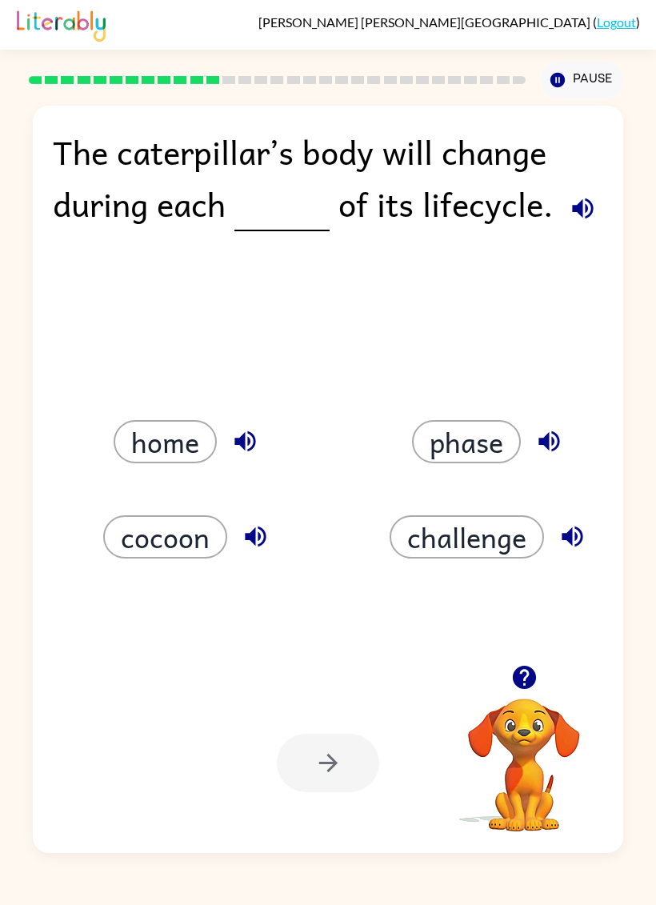
click at [500, 538] on button "challenge" at bounding box center [467, 536] width 154 height 43
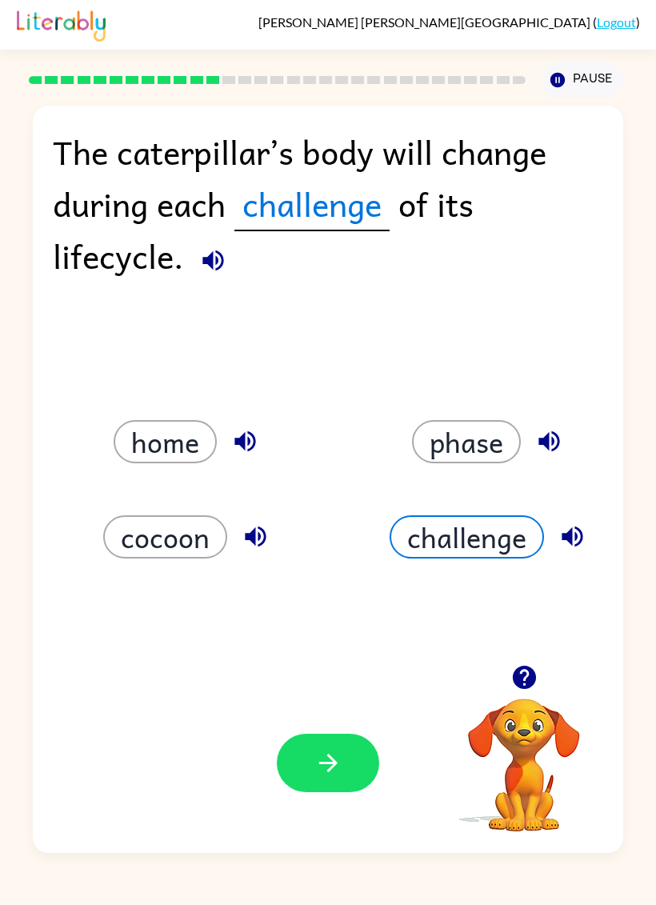
click at [356, 713] on div "Your browser must support playing .mp4 files to use Literably. Please try using…" at bounding box center [328, 763] width 590 height 180
click at [225, 270] on icon "button" at bounding box center [213, 260] width 28 height 28
click at [237, 254] on div "The caterpillar’s body will change during each challenge of its lifecycle. home…" at bounding box center [328, 479] width 590 height 747
click at [236, 254] on div "The caterpillar’s body will change during each challenge of its lifecycle. home…" at bounding box center [328, 479] width 590 height 747
click at [188, 518] on button "cocoon" at bounding box center [165, 536] width 124 height 43
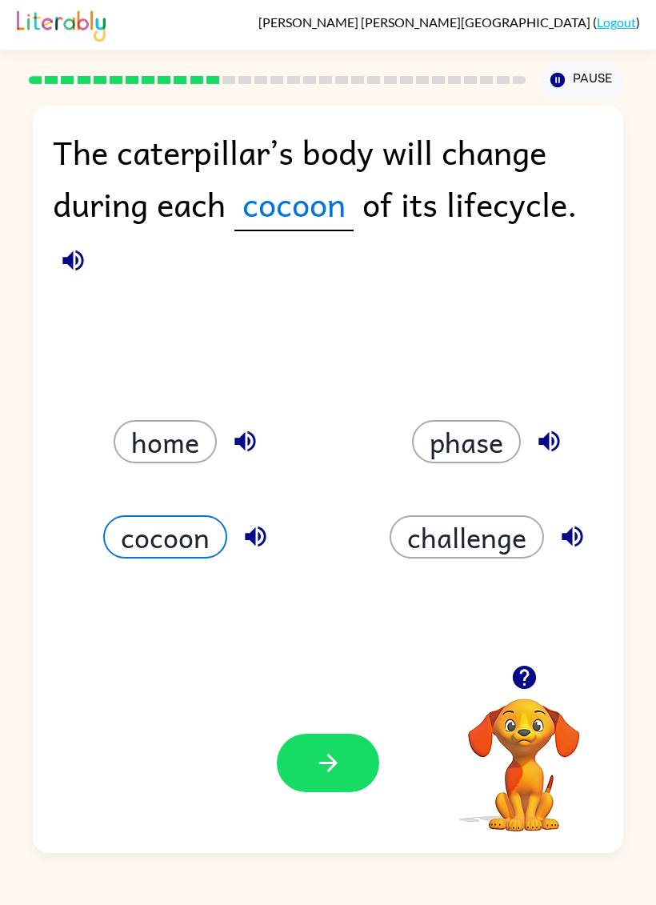
click at [330, 763] on icon "button" at bounding box center [327, 763] width 18 height 18
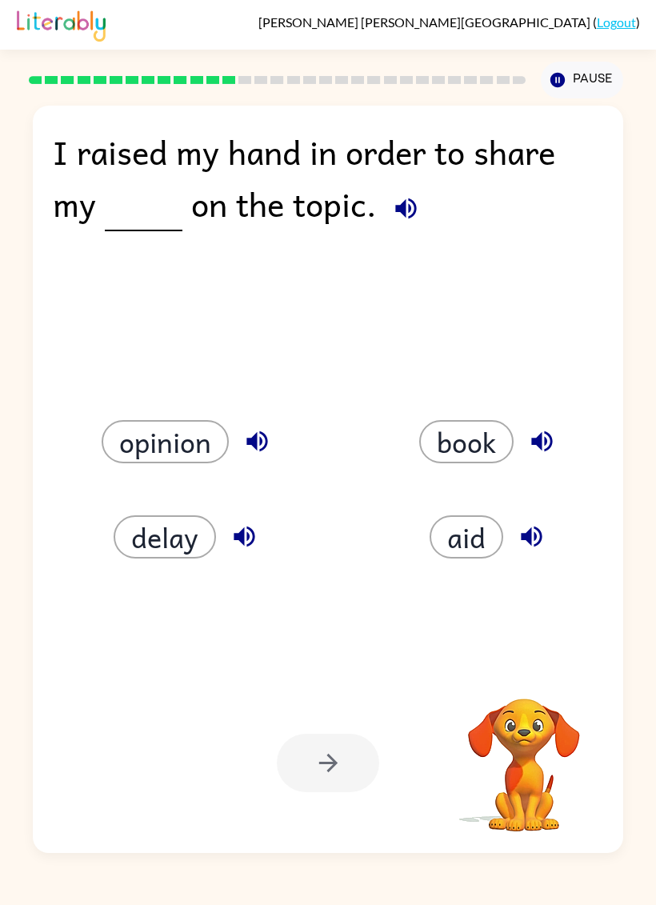
click at [320, 716] on div "Your browser must support playing .mp4 files to use Literably. Please try using…" at bounding box center [328, 763] width 590 height 180
click at [168, 463] on button "opinion" at bounding box center [165, 441] width 127 height 43
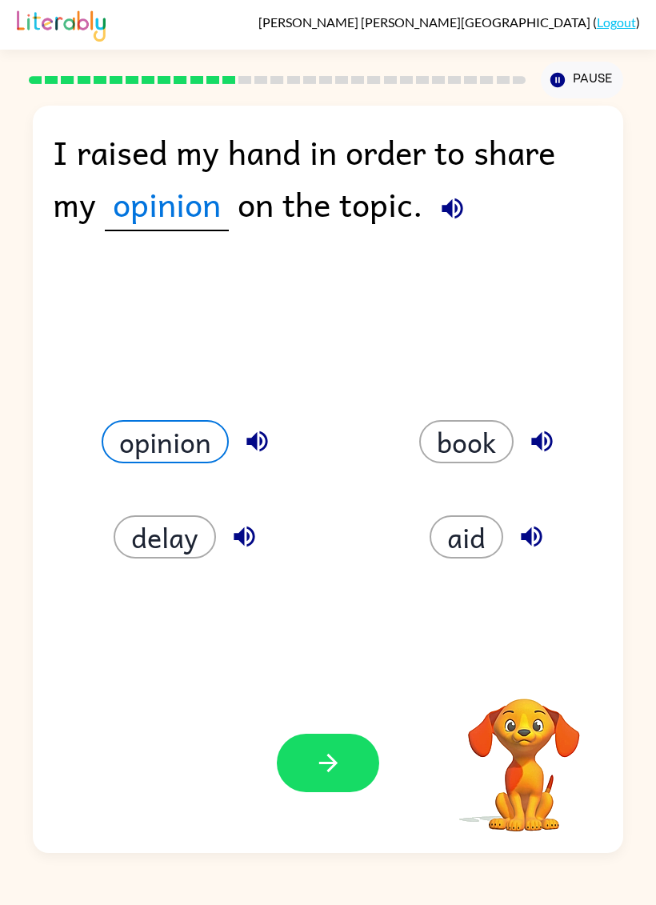
click at [314, 736] on button "button" at bounding box center [328, 763] width 102 height 58
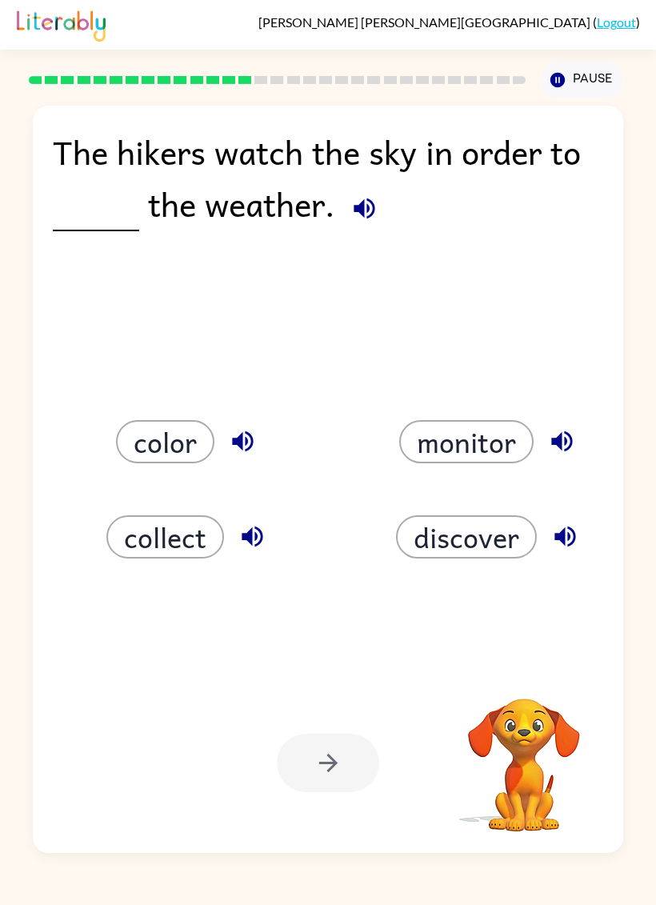
click at [194, 434] on button "color" at bounding box center [165, 441] width 98 height 43
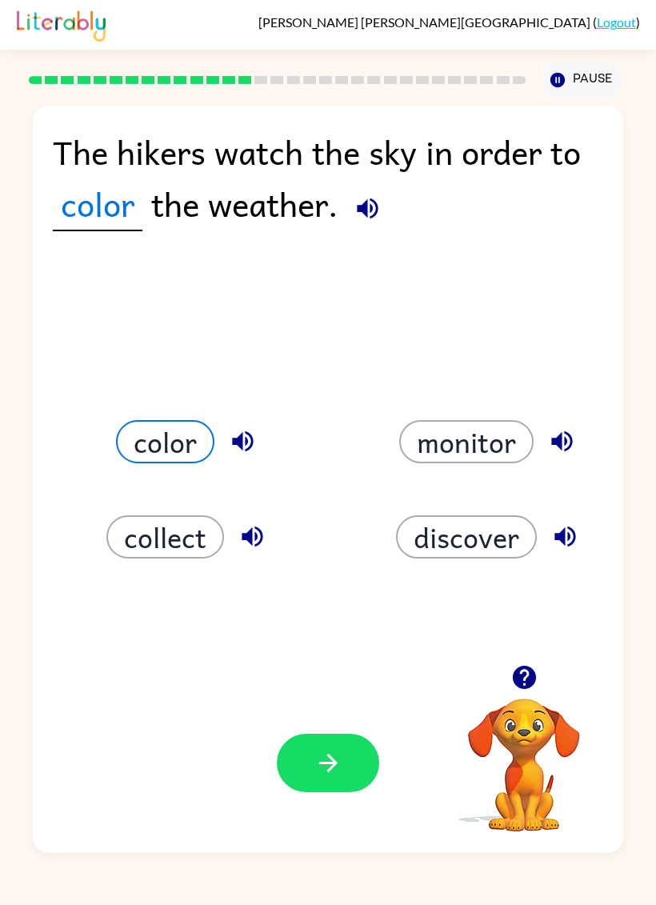
click at [473, 433] on button "monitor" at bounding box center [466, 441] width 134 height 43
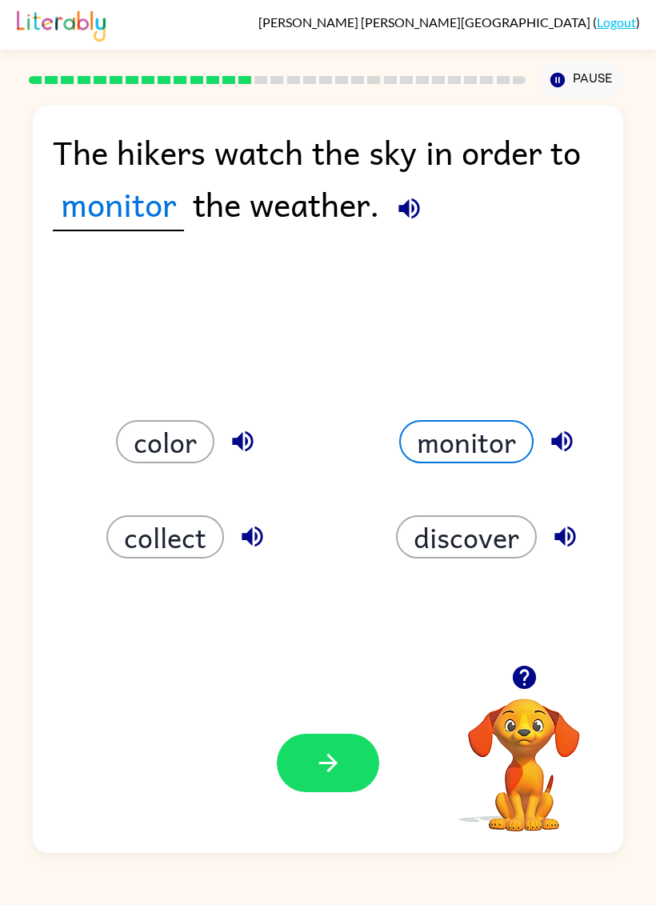
click at [508, 424] on button "monitor" at bounding box center [466, 441] width 134 height 43
click at [502, 542] on button "discover" at bounding box center [466, 536] width 141 height 43
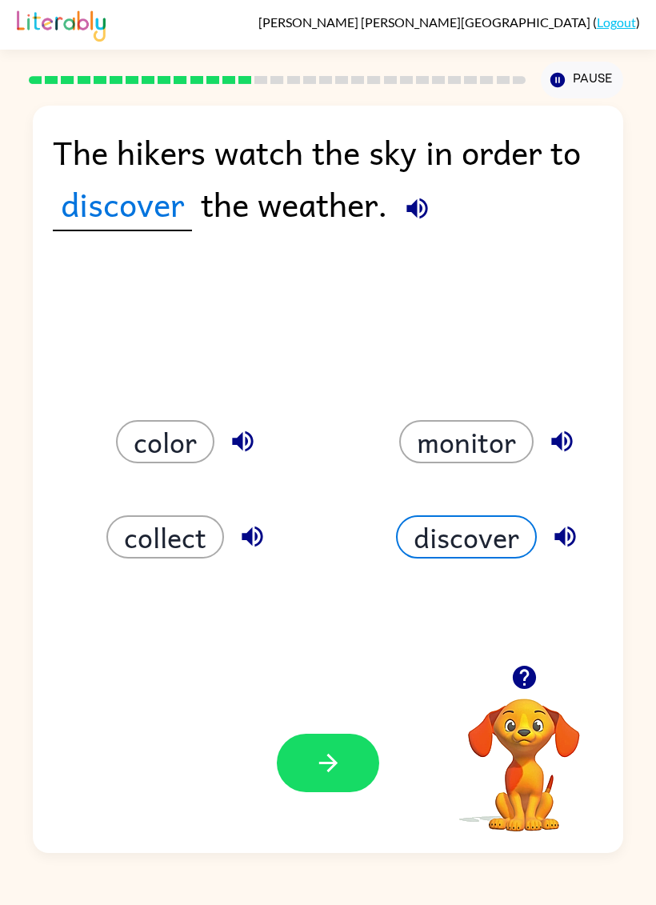
click at [303, 722] on div "Your browser must support playing .mp4 files to use Literably. Please try using…" at bounding box center [328, 763] width 590 height 180
click at [339, 772] on icon "button" at bounding box center [328, 763] width 28 height 28
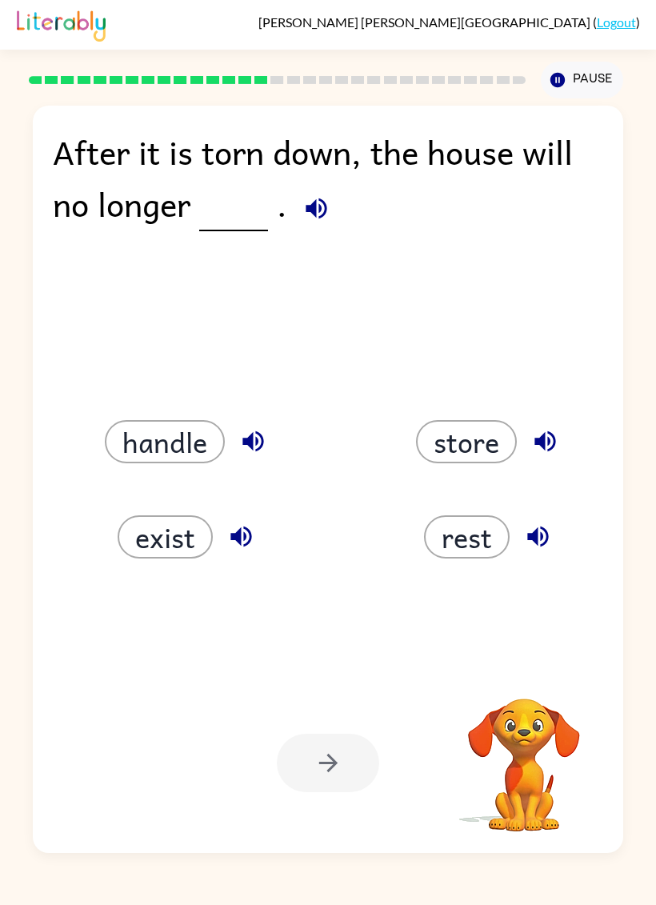
click at [335, 210] on button "button" at bounding box center [316, 208] width 41 height 41
click at [310, 209] on icon "button" at bounding box center [316, 208] width 21 height 21
click at [157, 516] on button "exist" at bounding box center [165, 536] width 95 height 43
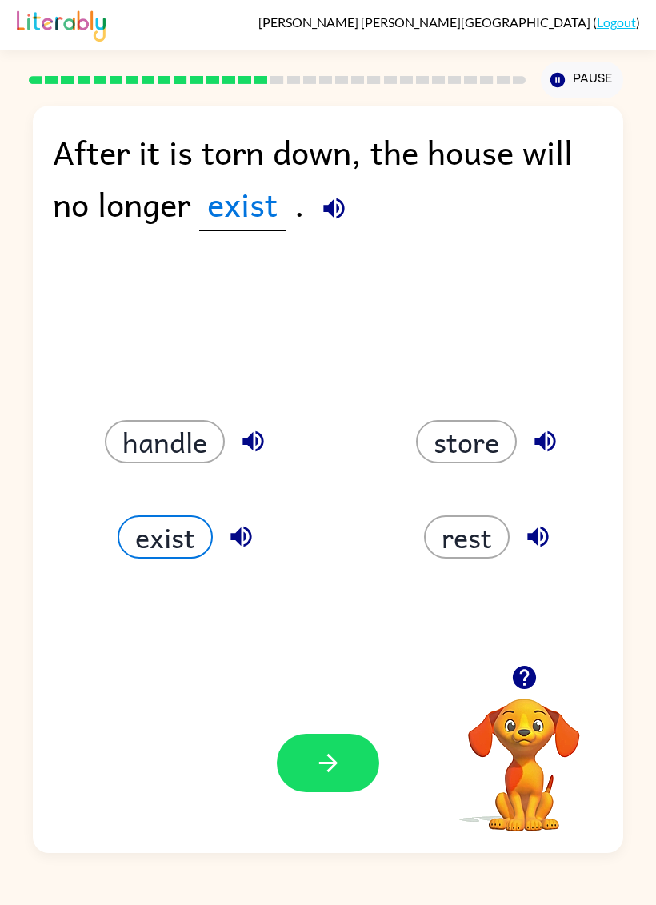
click at [350, 738] on button "button" at bounding box center [328, 763] width 102 height 58
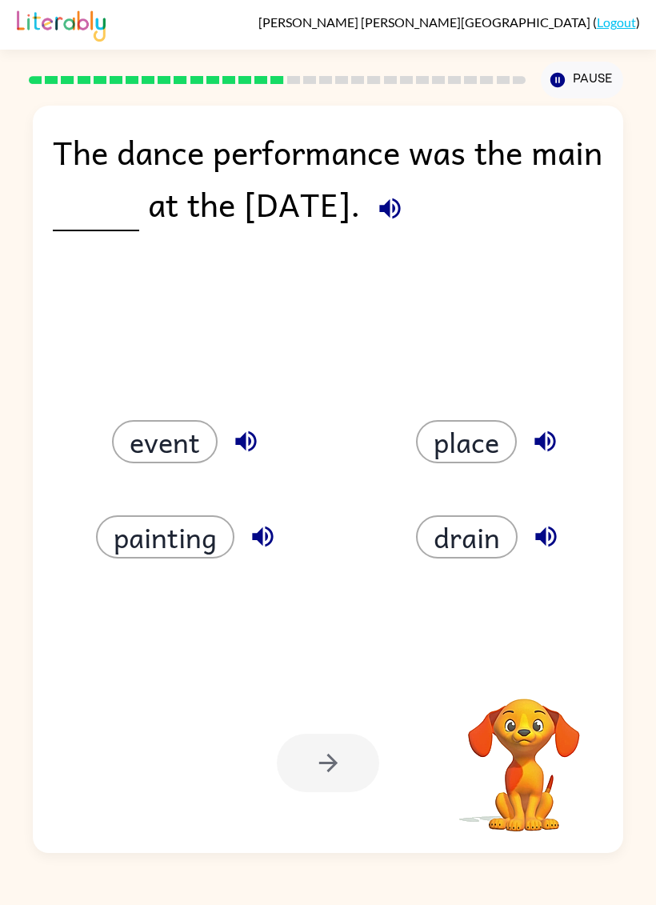
click at [485, 430] on button "place" at bounding box center [466, 441] width 101 height 43
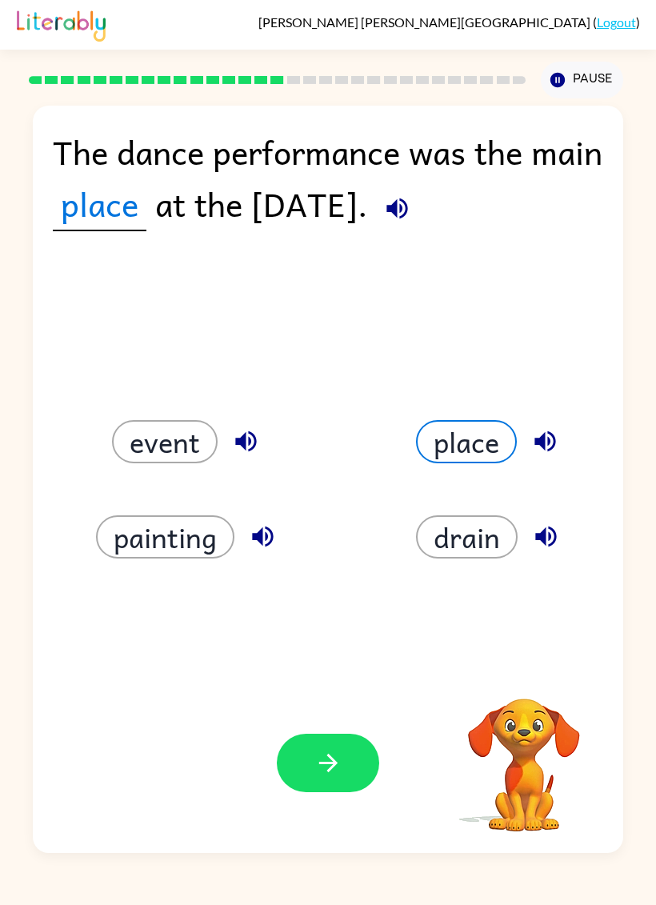
click at [411, 222] on icon "button" at bounding box center [397, 208] width 28 height 28
click at [314, 766] on icon "button" at bounding box center [328, 763] width 28 height 28
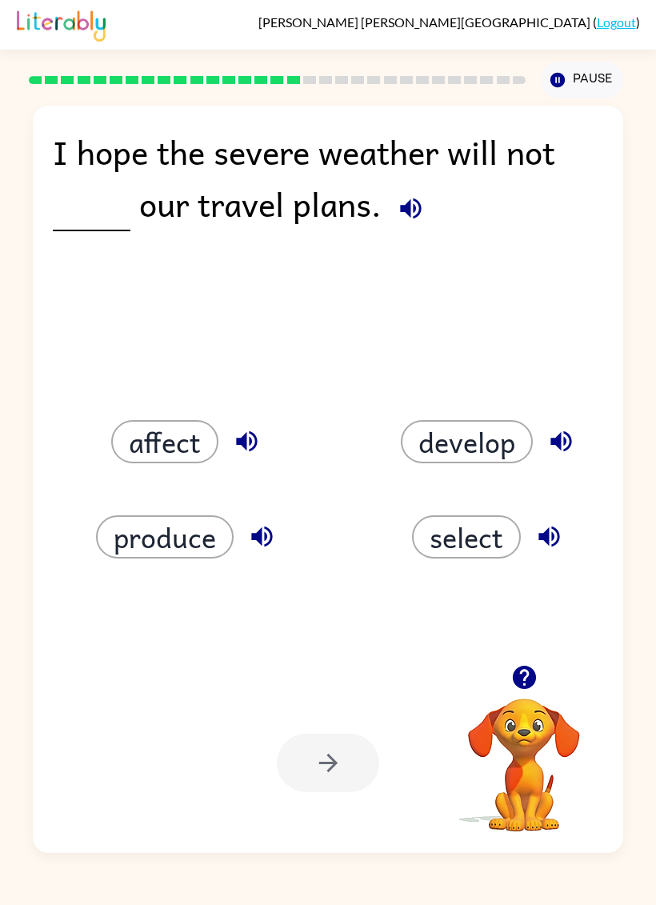
click at [399, 225] on button "button" at bounding box center [410, 208] width 41 height 41
click at [398, 225] on button "button" at bounding box center [410, 208] width 41 height 41
click at [424, 194] on span at bounding box center [407, 204] width 50 height 52
click at [440, 185] on div "I hope the severe weather will not our travel plans." at bounding box center [328, 186] width 551 height 121
click at [413, 214] on icon "button" at bounding box center [411, 208] width 28 height 28
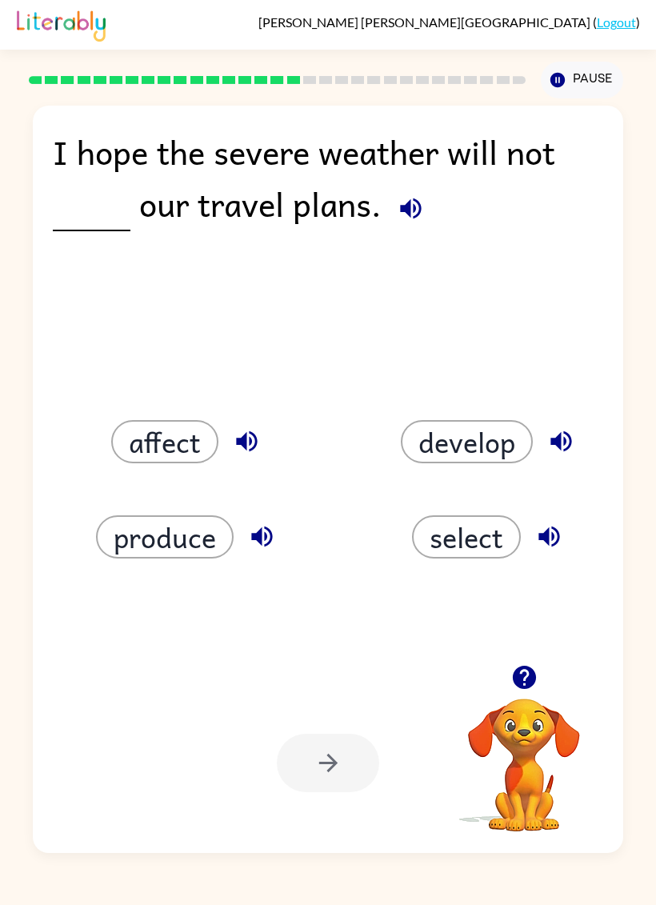
click at [427, 196] on span at bounding box center [407, 204] width 50 height 52
click at [371, 223] on div "I hope the severe weather will not our travel plans." at bounding box center [328, 186] width 551 height 121
click at [370, 222] on div "I hope the severe weather will not our travel plans." at bounding box center [328, 186] width 551 height 121
click at [405, 218] on icon "button" at bounding box center [411, 208] width 28 height 28
click at [458, 524] on button "select" at bounding box center [466, 536] width 109 height 43
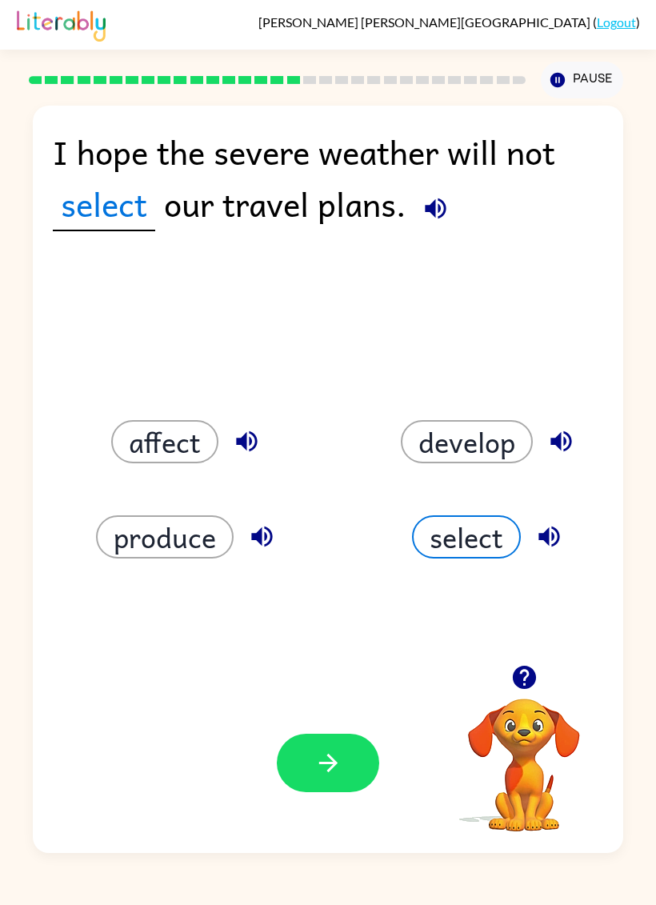
click at [330, 774] on icon "button" at bounding box center [328, 763] width 28 height 28
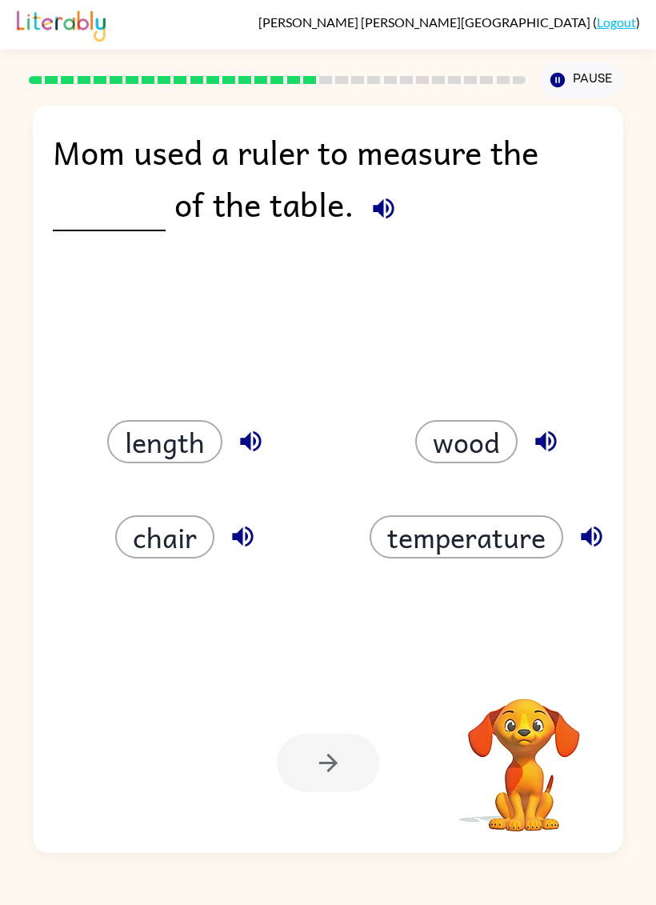
click at [174, 521] on button "chair" at bounding box center [164, 536] width 99 height 43
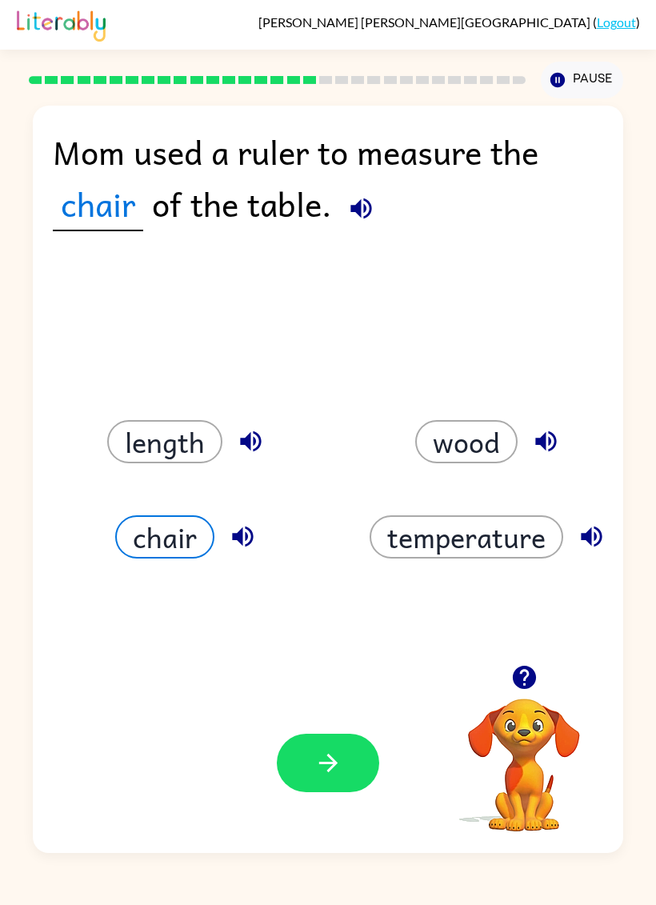
click at [350, 215] on icon "button" at bounding box center [361, 208] width 28 height 28
click at [462, 446] on button "wood" at bounding box center [466, 441] width 102 height 43
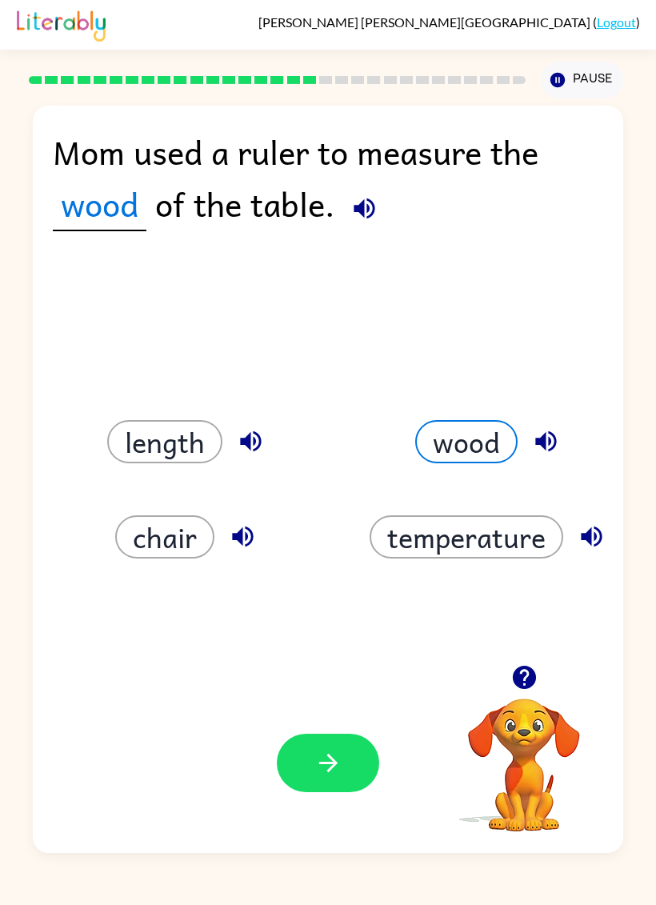
click at [342, 779] on button "button" at bounding box center [328, 763] width 102 height 58
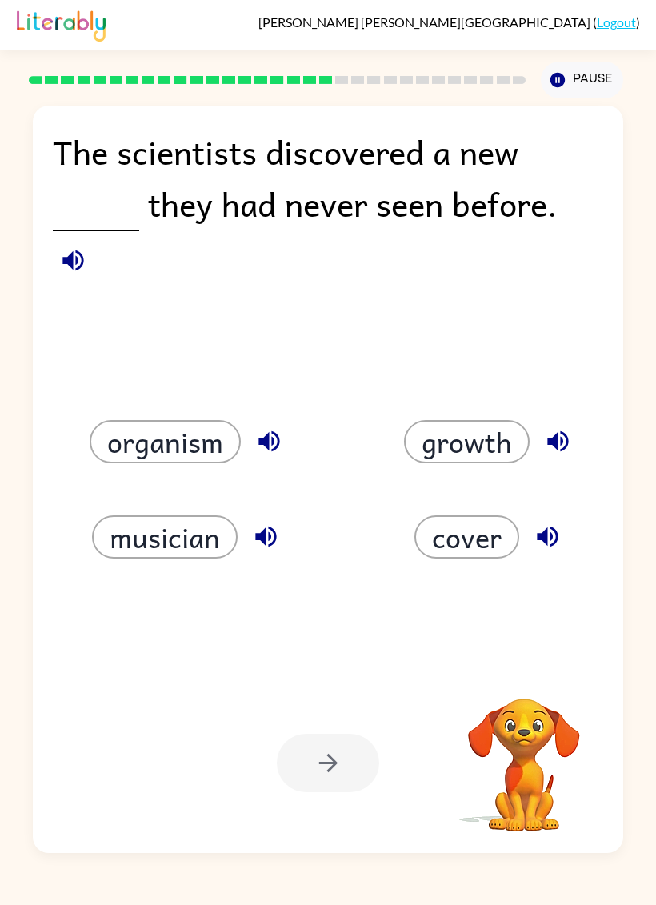
click at [184, 463] on button "organism" at bounding box center [165, 441] width 151 height 43
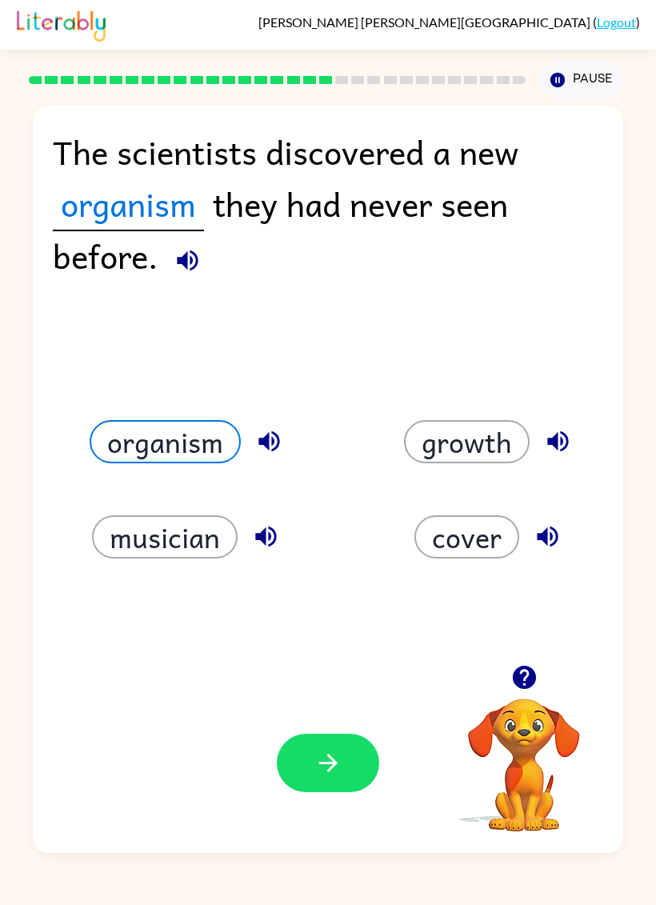
click at [341, 782] on button "button" at bounding box center [328, 763] width 102 height 58
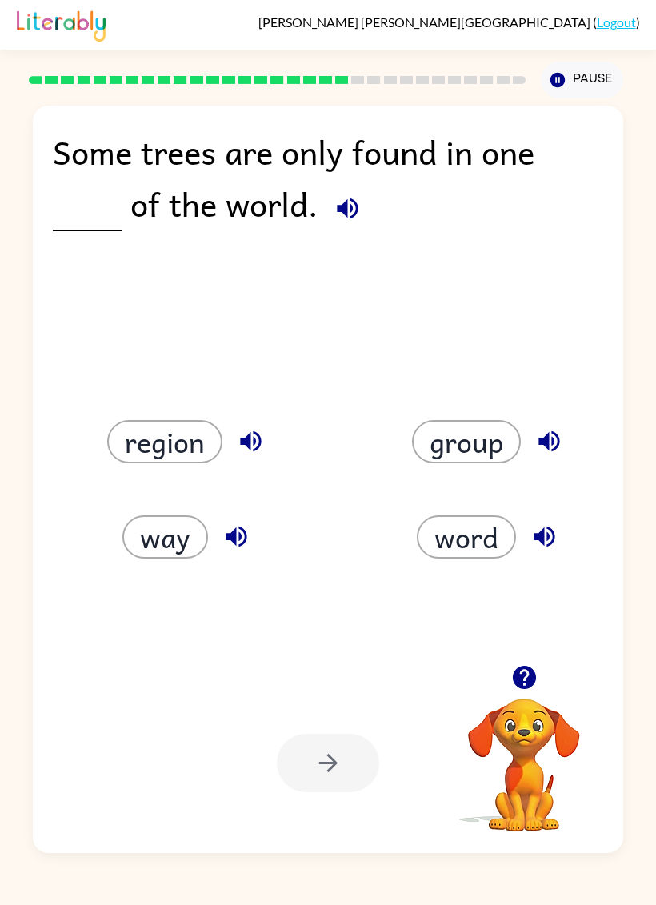
click at [348, 214] on icon "button" at bounding box center [348, 208] width 28 height 28
click at [236, 457] on button "button" at bounding box center [250, 441] width 41 height 41
click at [202, 448] on button "region" at bounding box center [164, 441] width 115 height 43
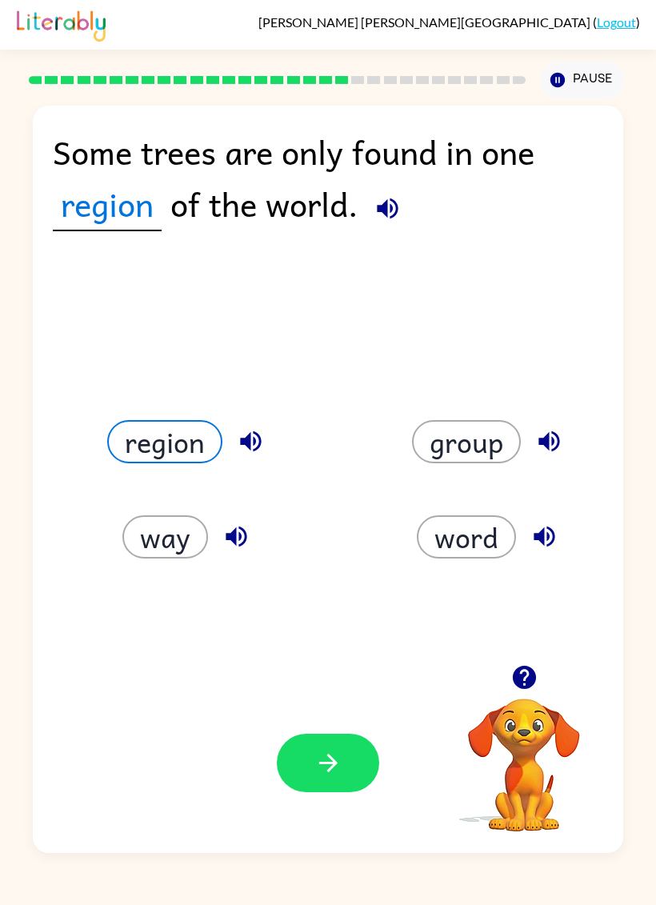
click at [318, 779] on button "button" at bounding box center [328, 763] width 102 height 58
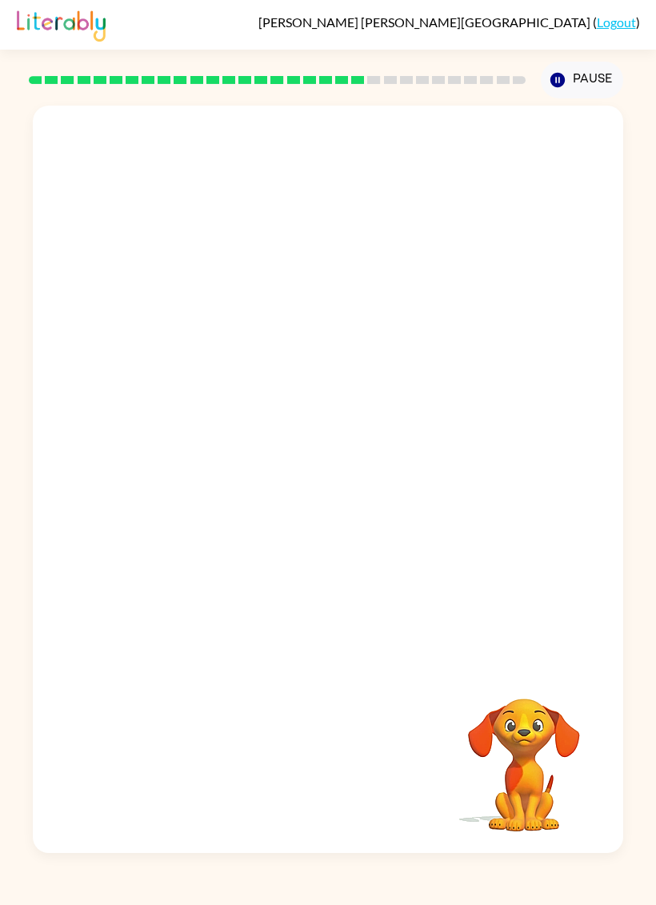
click at [119, 227] on video "Your browser must support playing .mp4 files to use Literably. Please try using…" at bounding box center [328, 385] width 590 height 559
click at [110, 516] on video "Your browser must support playing .mp4 files to use Literably. Please try using…" at bounding box center [328, 385] width 590 height 559
click at [107, 522] on video "Your browser must support playing .mp4 files to use Literably. Please try using…" at bounding box center [328, 385] width 590 height 559
click at [170, 528] on video "Your browser must support playing .mp4 files to use Literably. Please try using…" at bounding box center [328, 385] width 590 height 559
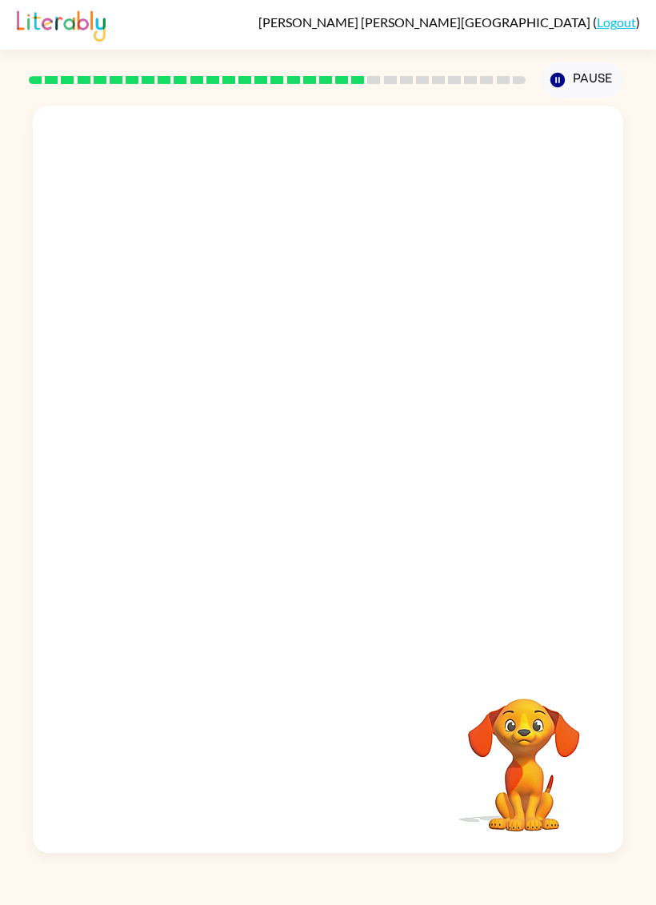
click at [174, 516] on video "Your browser must support playing .mp4 files to use Literably. Please try using…" at bounding box center [328, 385] width 590 height 559
click at [136, 537] on video "Your browser must support playing .mp4 files to use Literably. Please try using…" at bounding box center [328, 385] width 590 height 559
click at [106, 521] on video "Your browser must support playing .mp4 files to use Literably. Please try using…" at bounding box center [328, 385] width 590 height 559
click at [102, 534] on video "Your browser must support playing .mp4 files to use Literably. Please try using…" at bounding box center [328, 385] width 590 height 559
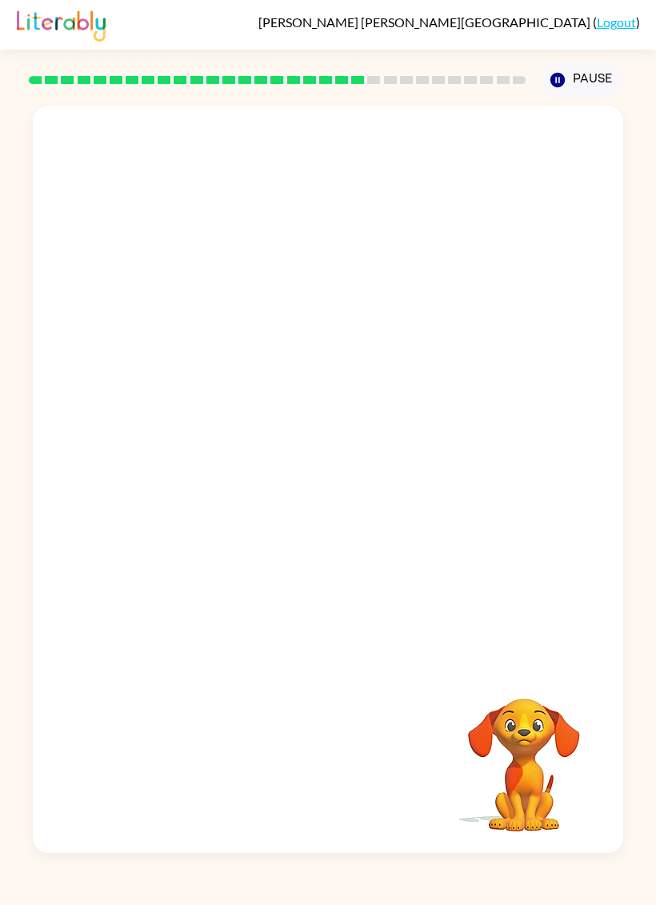
click at [98, 579] on video "Your browser must support playing .mp4 files to use Literably. Please try using…" at bounding box center [328, 385] width 590 height 559
click at [98, 561] on video "Your browser must support playing .mp4 files to use Literably. Please try using…" at bounding box center [328, 385] width 590 height 559
click at [135, 574] on video "Your browser must support playing .mp4 files to use Literably. Please try using…" at bounding box center [328, 385] width 590 height 559
click at [134, 574] on video "Your browser must support playing .mp4 files to use Literably. Please try using…" at bounding box center [328, 385] width 590 height 559
click at [137, 590] on video "Your browser must support playing .mp4 files to use Literably. Please try using…" at bounding box center [328, 385] width 590 height 559
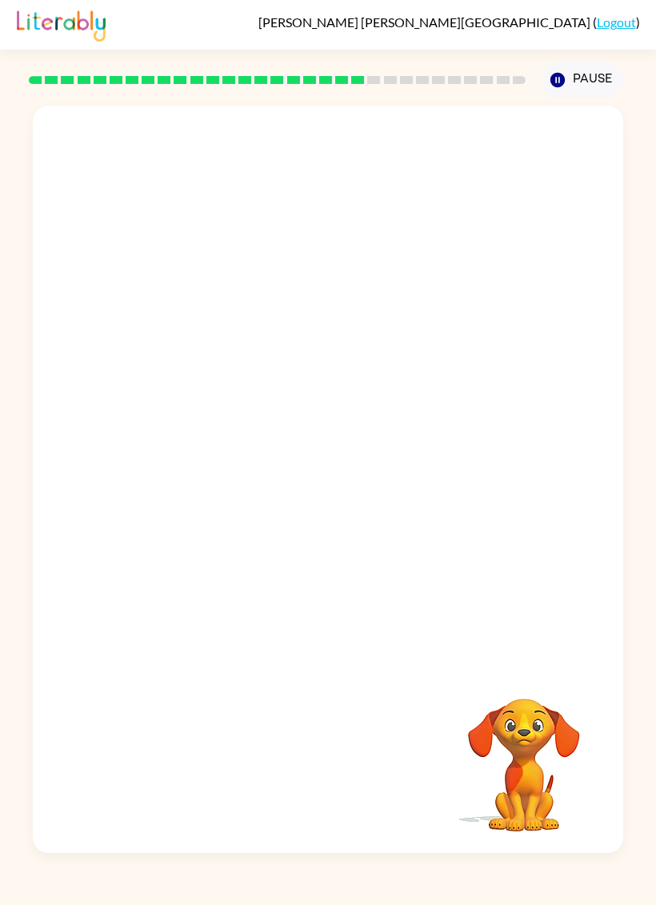
click at [138, 579] on video "Your browser must support playing .mp4 files to use Literably. Please try using…" at bounding box center [328, 385] width 590 height 559
click at [149, 578] on video "Your browser must support playing .mp4 files to use Literably. Please try using…" at bounding box center [328, 385] width 590 height 559
click at [141, 592] on video "Your browser must support playing .mp4 files to use Literably. Please try using…" at bounding box center [328, 385] width 590 height 559
click at [339, 533] on div at bounding box center [328, 479] width 590 height 747
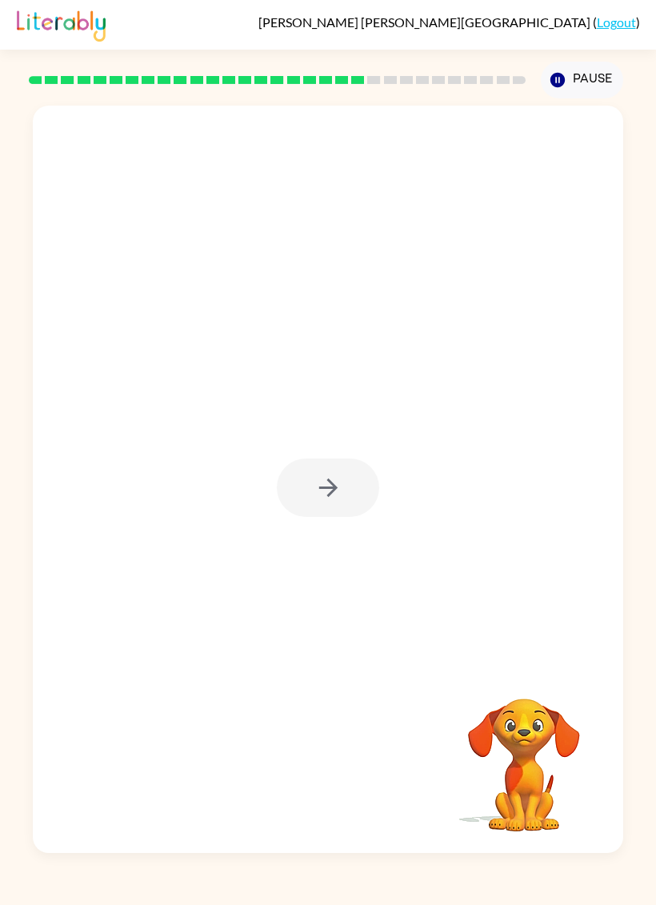
click at [339, 504] on div at bounding box center [328, 487] width 102 height 58
click at [319, 506] on button "button" at bounding box center [328, 487] width 102 height 58
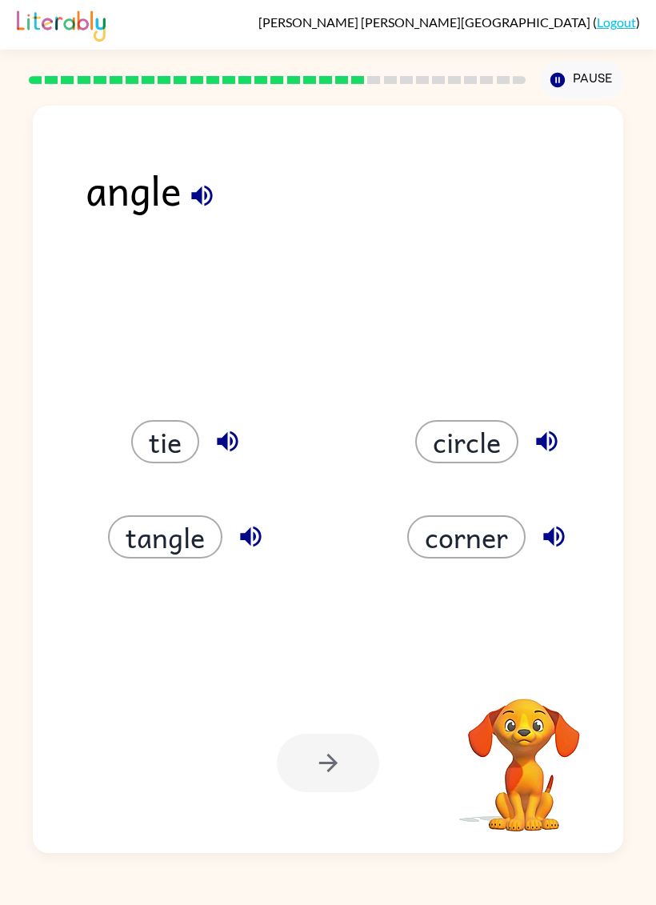
click at [328, 500] on div "corner" at bounding box center [479, 517] width 302 height 95
click at [191, 190] on icon "button" at bounding box center [202, 196] width 28 height 28
click at [202, 166] on div "angle" at bounding box center [355, 211] width 538 height 107
click at [194, 198] on icon "button" at bounding box center [201, 196] width 21 height 21
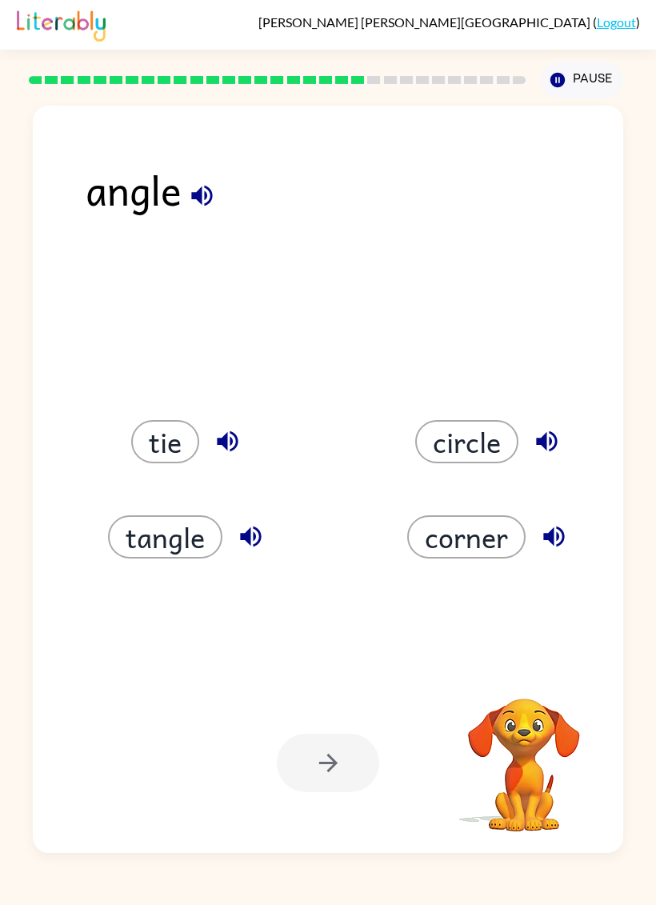
click at [193, 197] on icon "button" at bounding box center [201, 196] width 21 height 21
click at [198, 215] on button "button" at bounding box center [202, 195] width 41 height 41
click at [198, 203] on icon "button" at bounding box center [202, 196] width 28 height 28
click at [200, 210] on icon "button" at bounding box center [202, 196] width 28 height 28
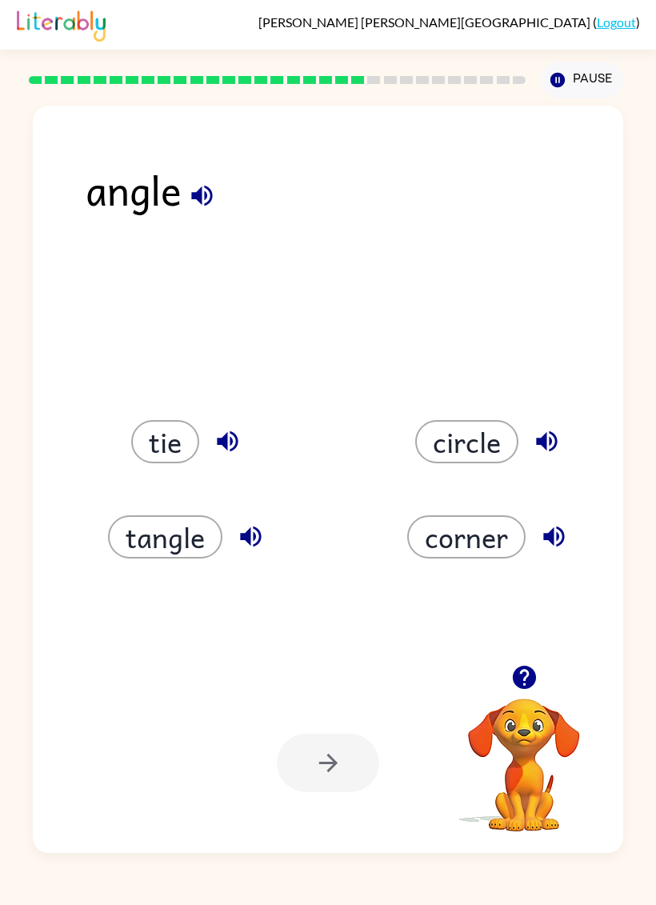
click at [199, 209] on icon "button" at bounding box center [202, 196] width 28 height 28
click at [208, 208] on icon "button" at bounding box center [202, 196] width 28 height 28
click at [490, 541] on button "corner" at bounding box center [466, 536] width 118 height 43
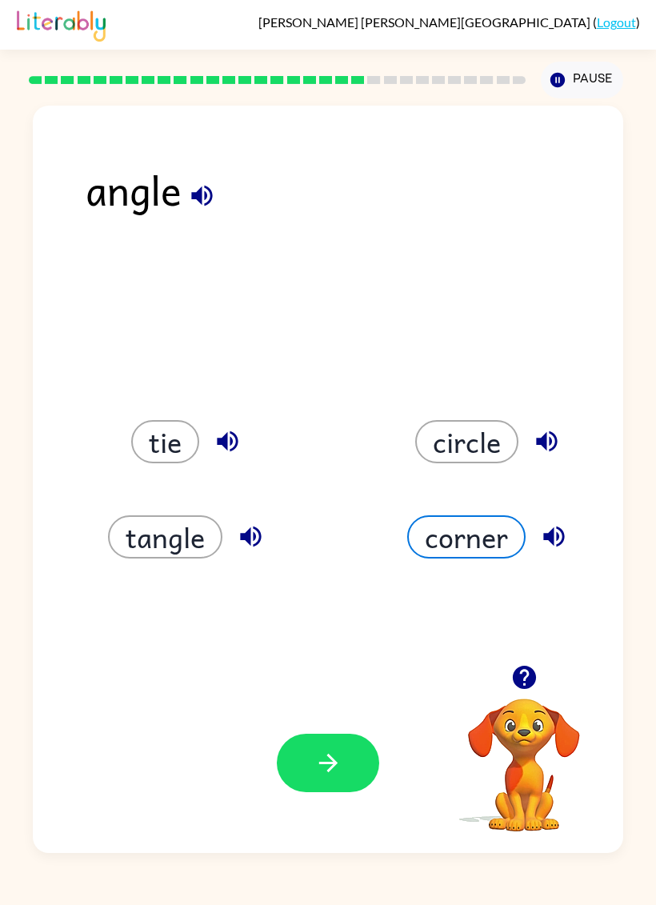
click at [329, 760] on icon "button" at bounding box center [328, 763] width 28 height 28
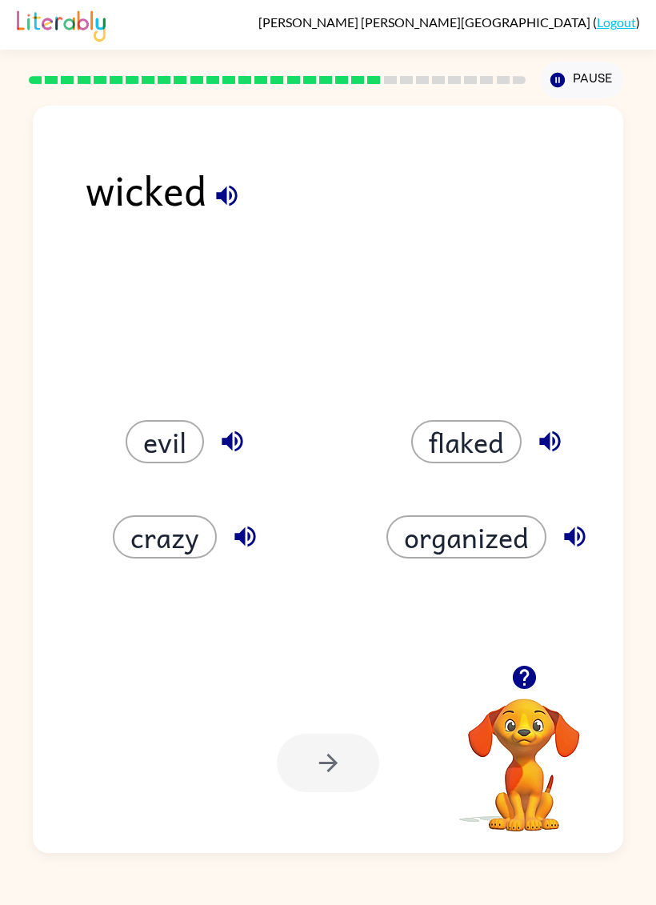
click at [151, 554] on button "crazy" at bounding box center [165, 536] width 104 height 43
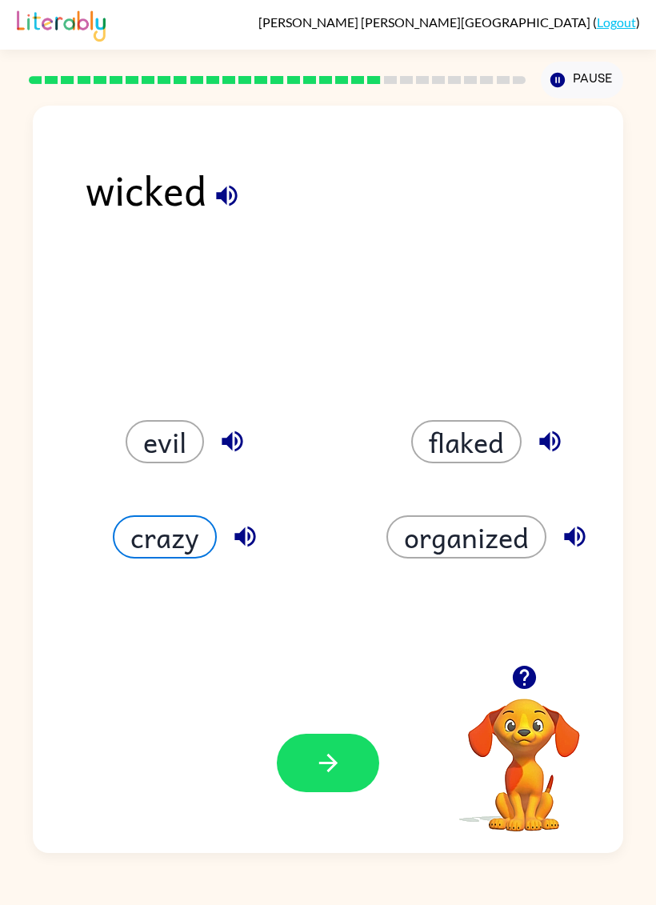
click at [342, 761] on icon "button" at bounding box center [328, 763] width 28 height 28
click at [342, 760] on div at bounding box center [328, 763] width 102 height 58
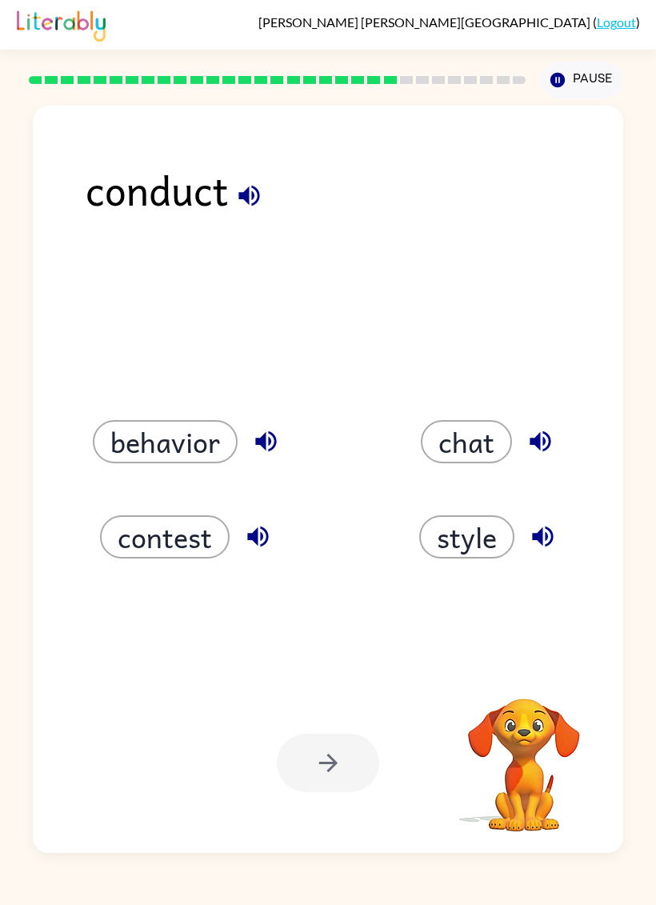
click at [349, 759] on div at bounding box center [328, 763] width 102 height 58
click at [333, 343] on div "conduct behavior chat contest style Your browser must support playing .mp4 file…" at bounding box center [328, 479] width 590 height 747
click at [213, 438] on button "behavior" at bounding box center [165, 441] width 145 height 43
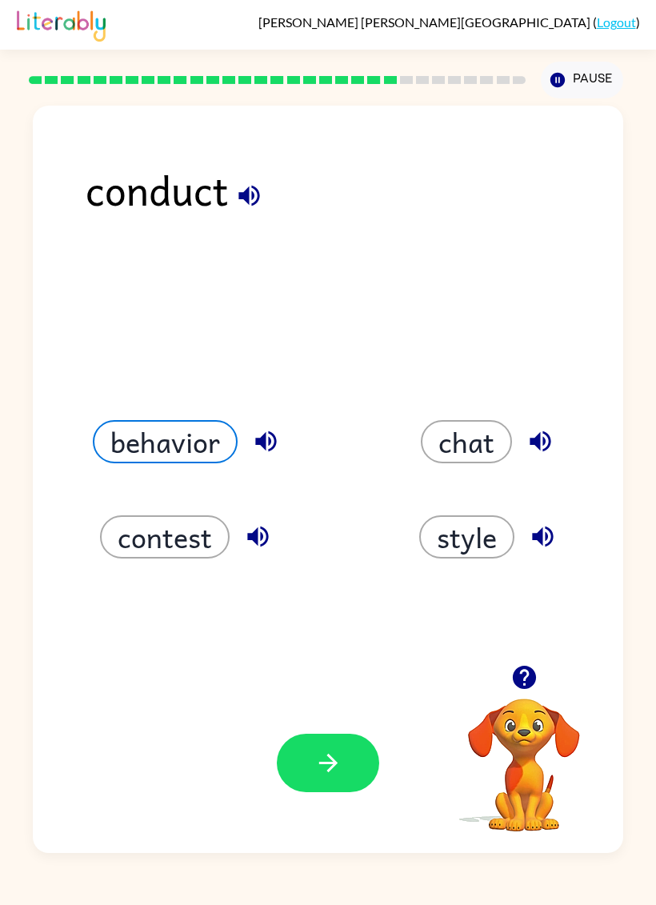
click at [330, 774] on icon "button" at bounding box center [328, 763] width 28 height 28
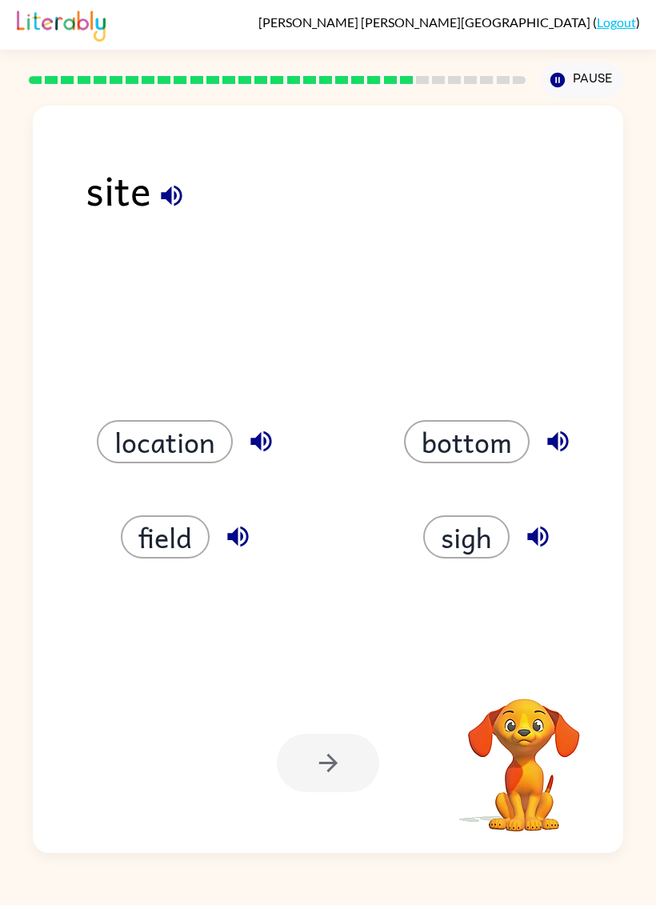
click at [163, 190] on icon "button" at bounding box center [172, 196] width 28 height 28
click at [470, 538] on button "sigh" at bounding box center [466, 536] width 86 height 43
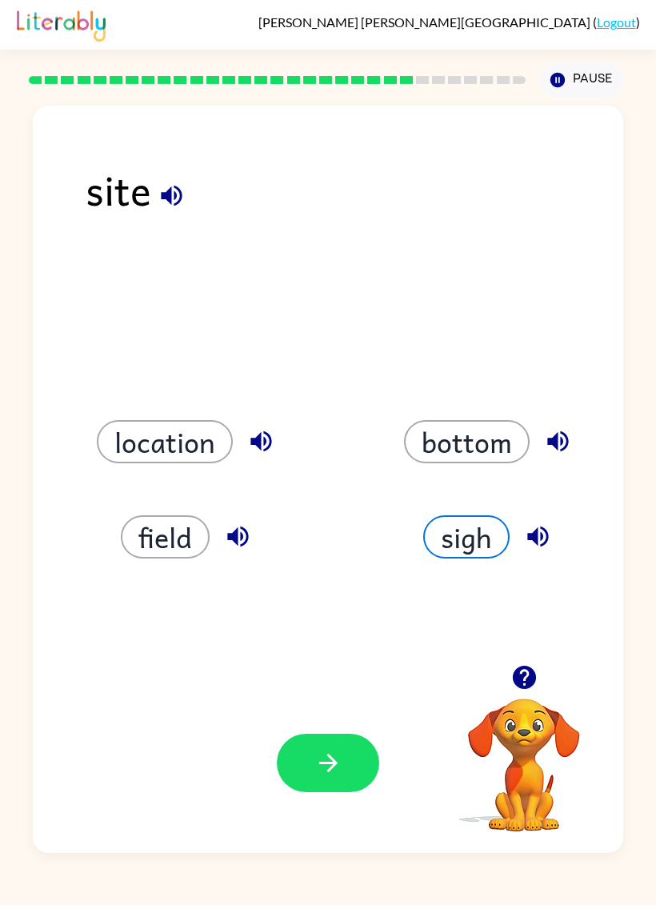
click at [289, 778] on button "button" at bounding box center [328, 763] width 102 height 58
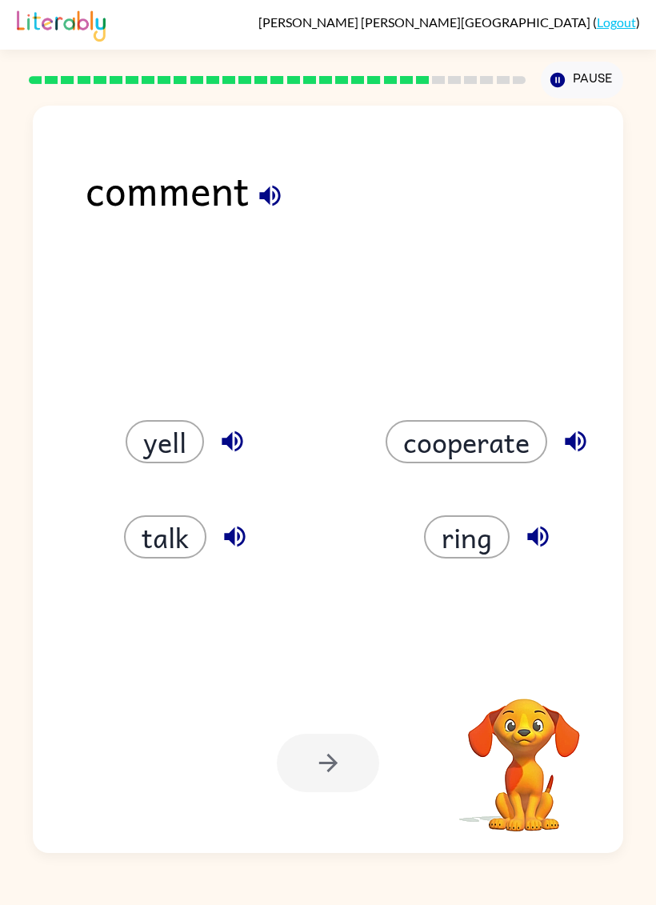
click at [252, 188] on button "button" at bounding box center [270, 195] width 41 height 41
click at [256, 204] on icon "button" at bounding box center [270, 196] width 28 height 28
click at [322, 225] on div "comment" at bounding box center [355, 211] width 538 height 107
click at [245, 550] on icon "button" at bounding box center [235, 536] width 28 height 28
click at [175, 538] on button "talk" at bounding box center [165, 536] width 82 height 43
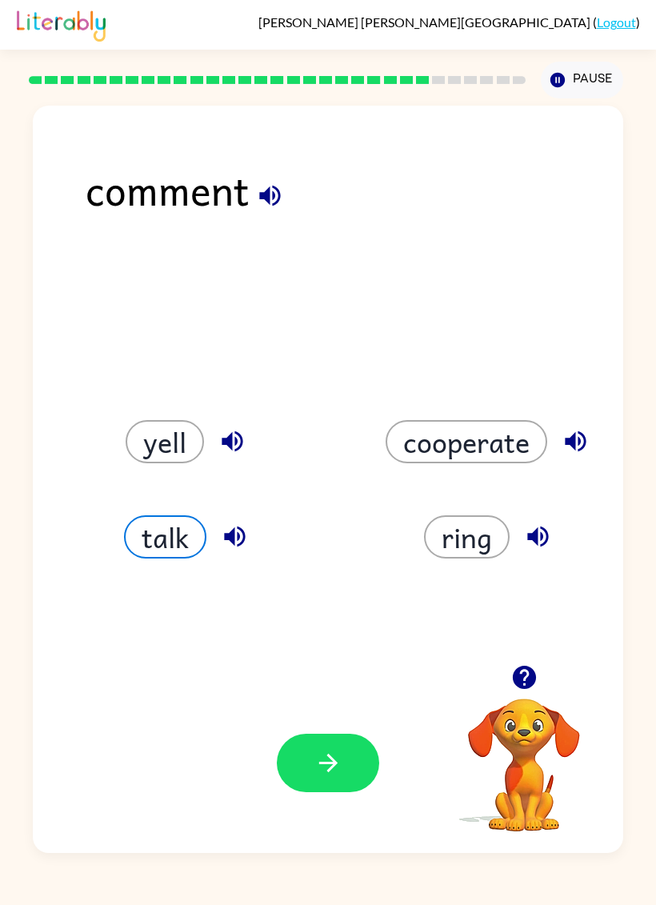
click at [337, 783] on button "button" at bounding box center [328, 763] width 102 height 58
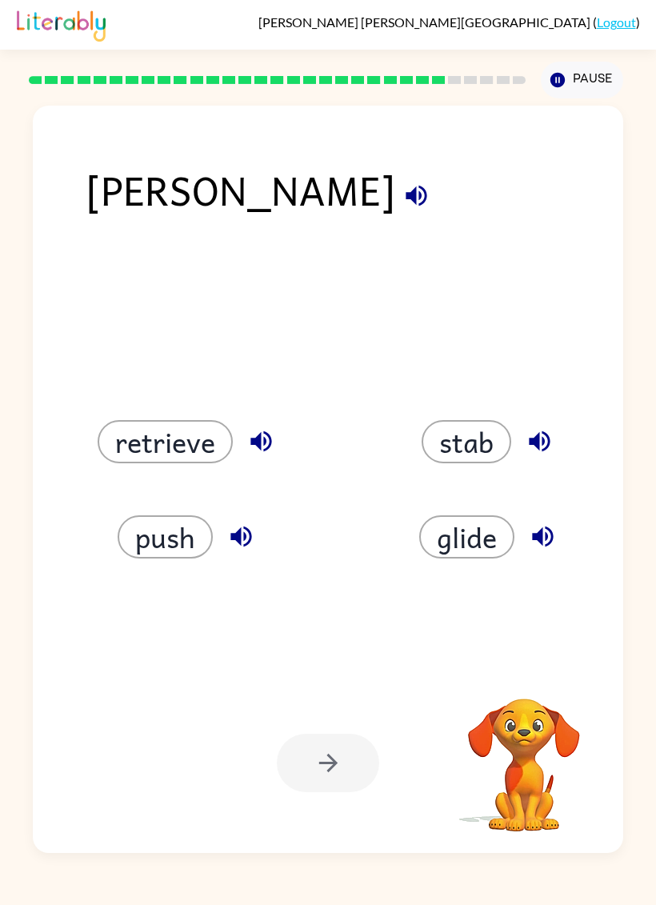
click at [402, 201] on icon "button" at bounding box center [416, 196] width 28 height 28
click at [396, 214] on button "button" at bounding box center [416, 195] width 41 height 41
click at [402, 202] on icon "button" at bounding box center [416, 196] width 28 height 28
click at [396, 198] on button "button" at bounding box center [416, 195] width 41 height 41
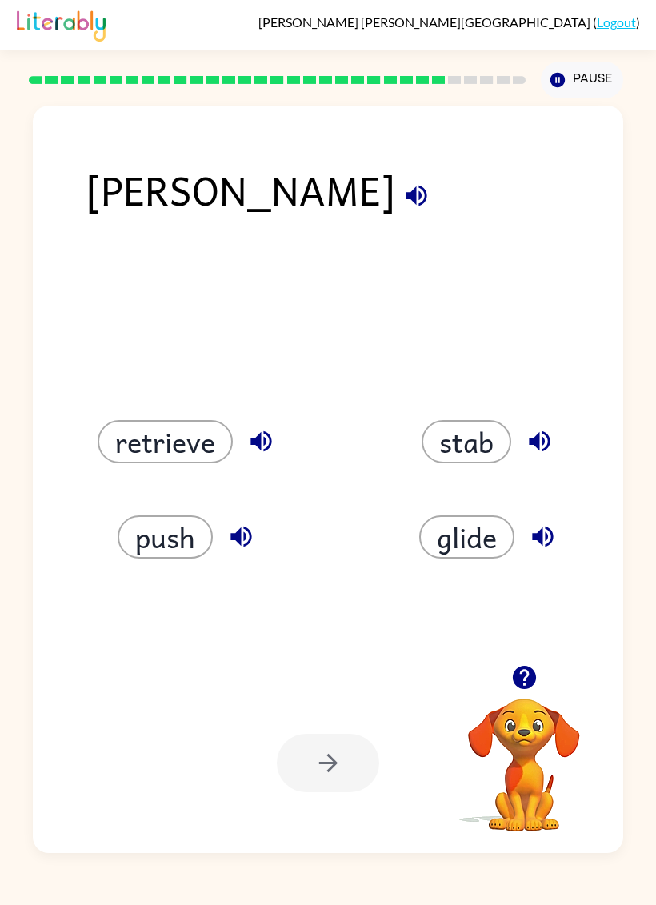
click at [402, 202] on icon "button" at bounding box center [416, 196] width 28 height 28
click at [396, 194] on button "button" at bounding box center [416, 195] width 41 height 41
click at [170, 533] on button "push" at bounding box center [165, 536] width 95 height 43
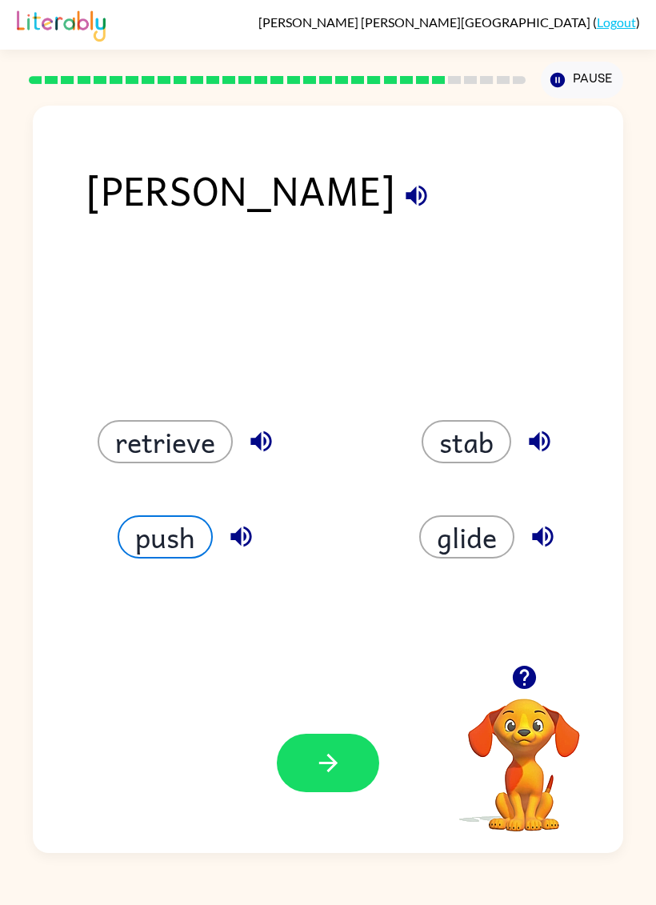
click at [193, 483] on div "push" at bounding box center [177, 517] width 302 height 95
click at [198, 447] on button "retrieve" at bounding box center [165, 441] width 135 height 43
click at [154, 556] on button "push" at bounding box center [165, 536] width 95 height 43
click at [479, 447] on button "stab" at bounding box center [467, 441] width 90 height 43
click at [457, 542] on button "glide" at bounding box center [466, 536] width 95 height 43
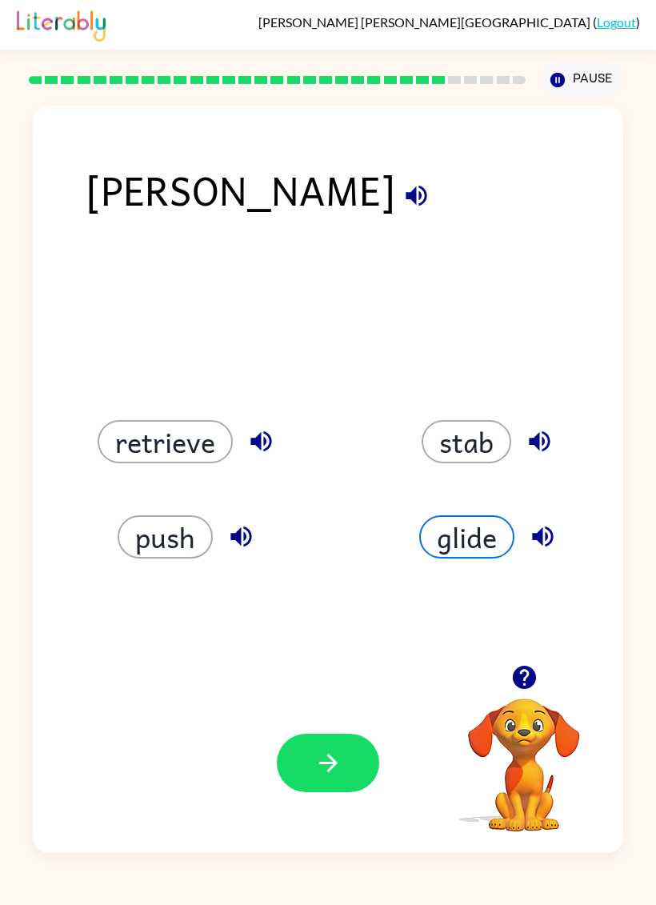
click at [315, 754] on icon "button" at bounding box center [328, 763] width 28 height 28
click at [315, 754] on div at bounding box center [328, 763] width 102 height 58
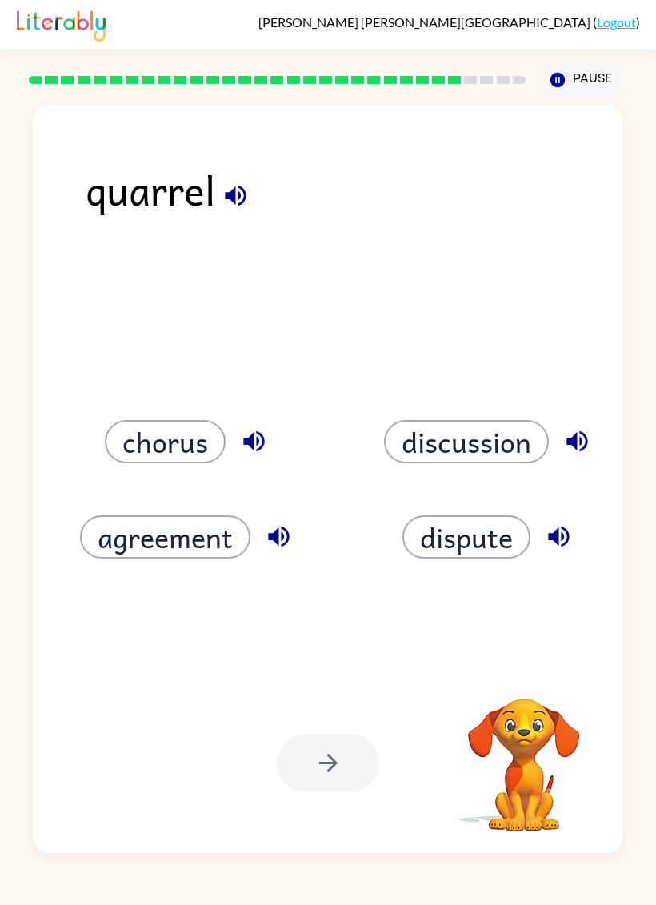
click at [345, 743] on div at bounding box center [328, 763] width 102 height 58
click at [219, 200] on button "button" at bounding box center [235, 195] width 41 height 41
click at [237, 187] on icon "button" at bounding box center [236, 196] width 28 height 28
click at [252, 195] on button "button" at bounding box center [235, 195] width 41 height 41
click at [236, 205] on icon "button" at bounding box center [236, 196] width 28 height 28
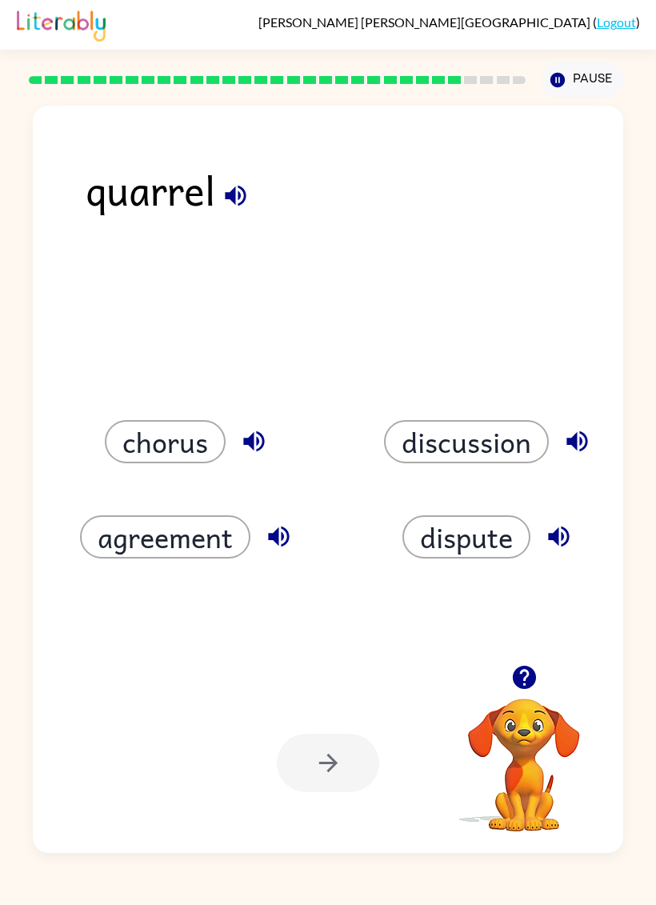
click at [236, 204] on icon "button" at bounding box center [236, 196] width 28 height 28
click at [228, 220] on div "quarrel" at bounding box center [355, 211] width 538 height 107
click at [228, 219] on div "quarrel" at bounding box center [355, 211] width 538 height 107
click at [210, 203] on div "quarrel" at bounding box center [355, 211] width 538 height 107
click at [210, 202] on div "quarrel" at bounding box center [355, 211] width 538 height 107
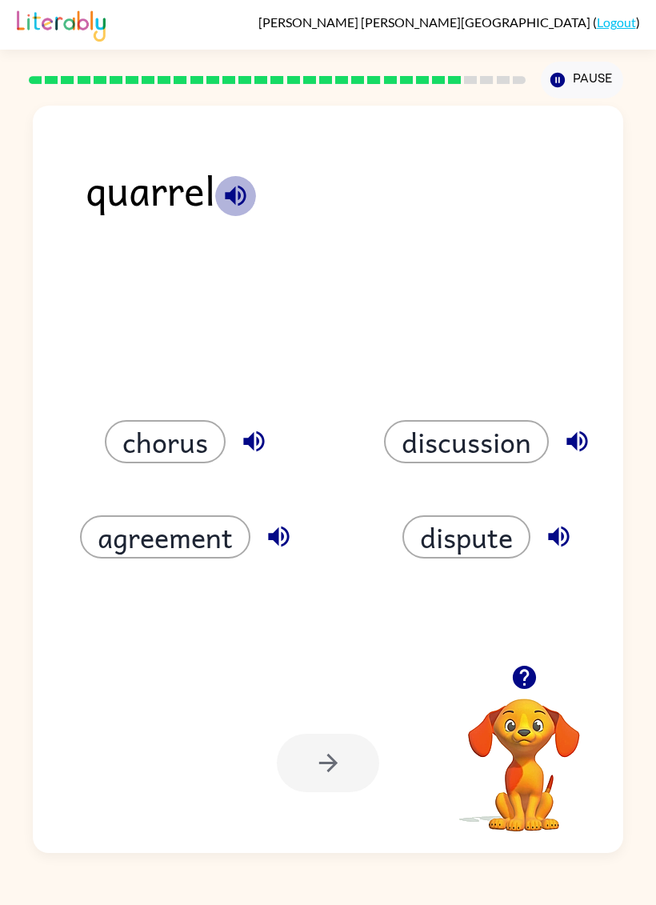
click at [215, 189] on button "button" at bounding box center [235, 195] width 41 height 41
click at [238, 193] on icon "button" at bounding box center [235, 196] width 21 height 21
click at [174, 449] on button "chorus" at bounding box center [165, 441] width 121 height 43
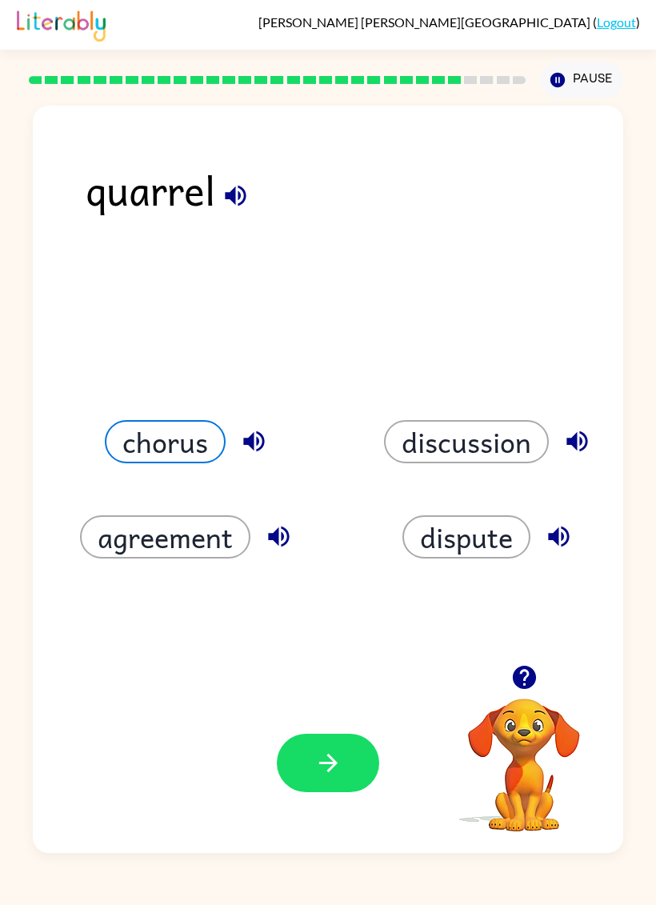
click at [312, 775] on button "button" at bounding box center [328, 763] width 102 height 58
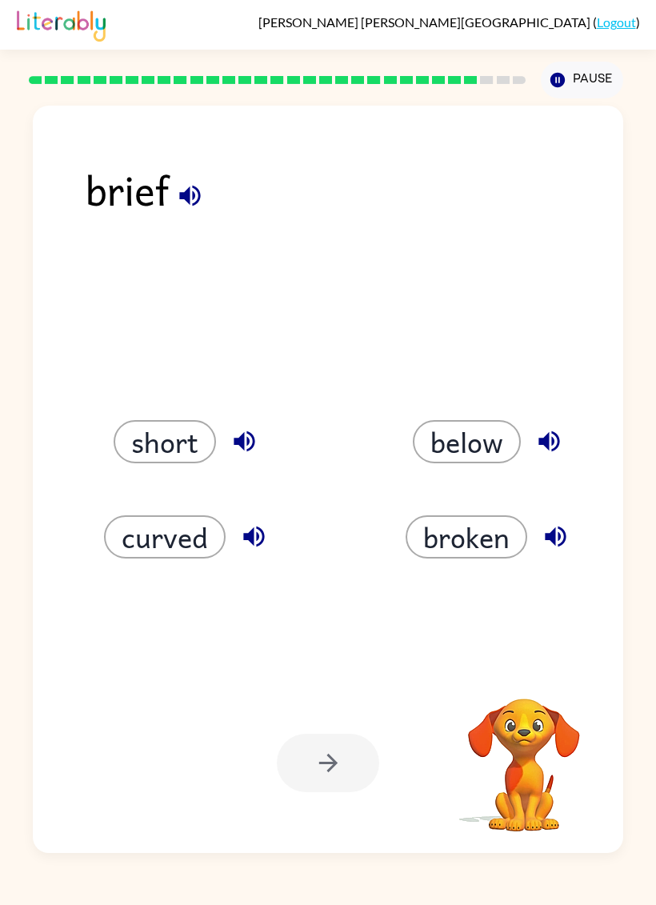
click at [209, 198] on button "button" at bounding box center [190, 195] width 41 height 41
click at [154, 532] on button "curved" at bounding box center [165, 536] width 122 height 43
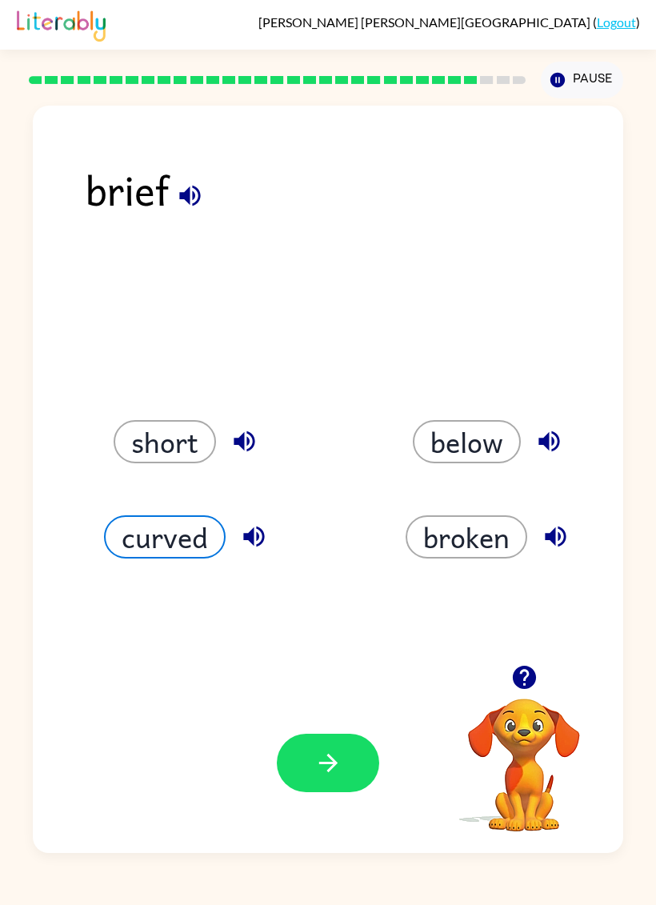
click at [322, 775] on icon "button" at bounding box center [328, 763] width 28 height 28
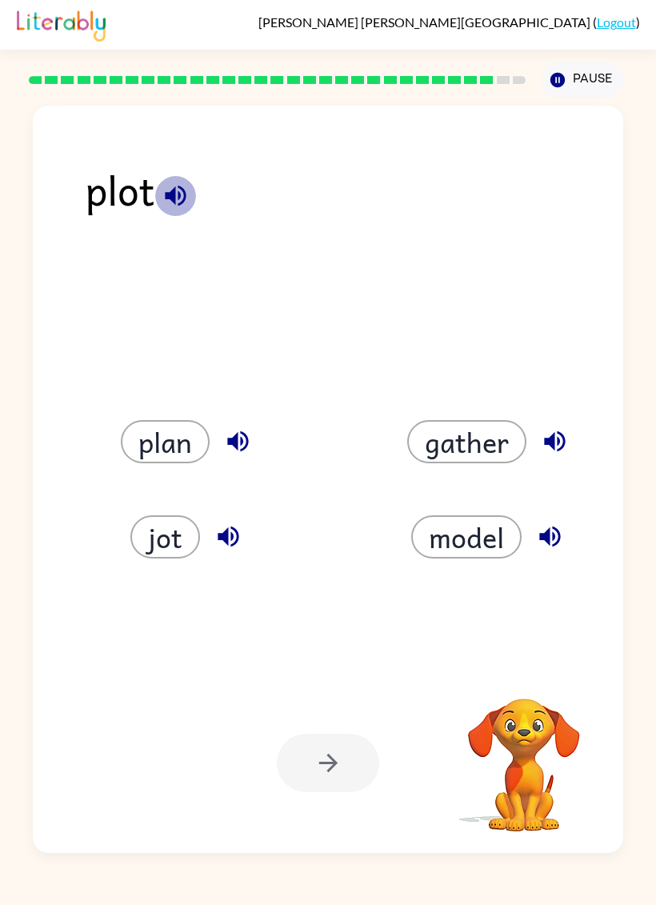
click at [177, 194] on icon "button" at bounding box center [176, 196] width 28 height 28
click at [172, 213] on button "button" at bounding box center [175, 195] width 41 height 41
click at [181, 193] on icon "button" at bounding box center [176, 196] width 28 height 28
click at [188, 194] on icon "button" at bounding box center [176, 196] width 28 height 28
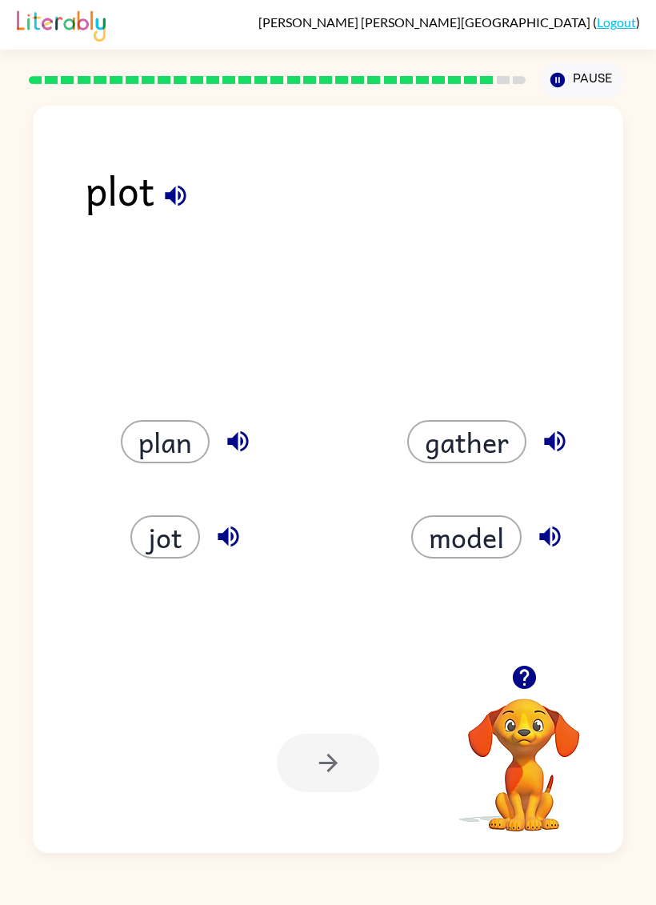
click at [460, 493] on div "model" at bounding box center [479, 517] width 302 height 95
click at [499, 421] on button "gather" at bounding box center [466, 441] width 119 height 43
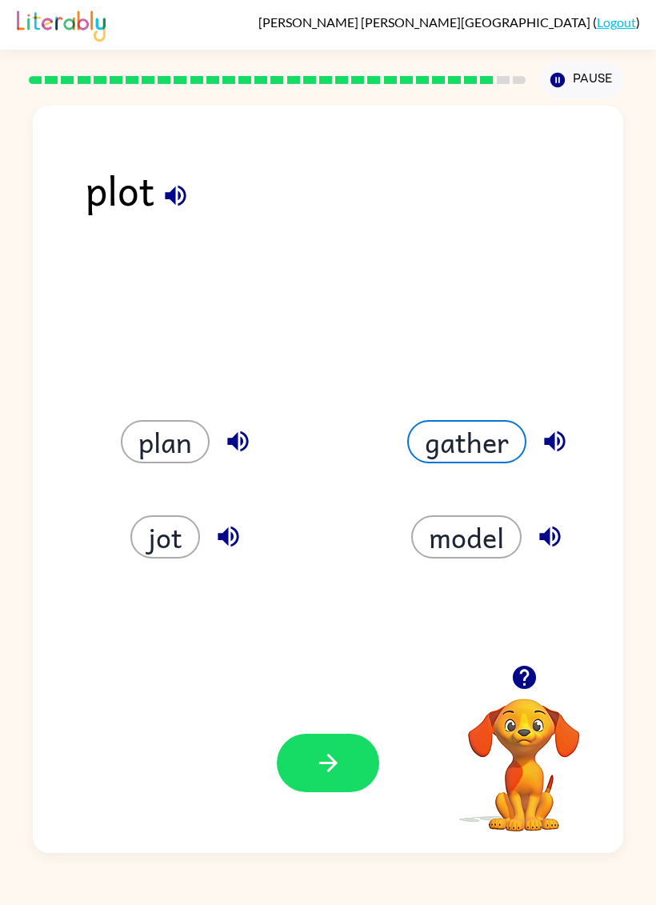
click at [354, 770] on button "button" at bounding box center [328, 763] width 102 height 58
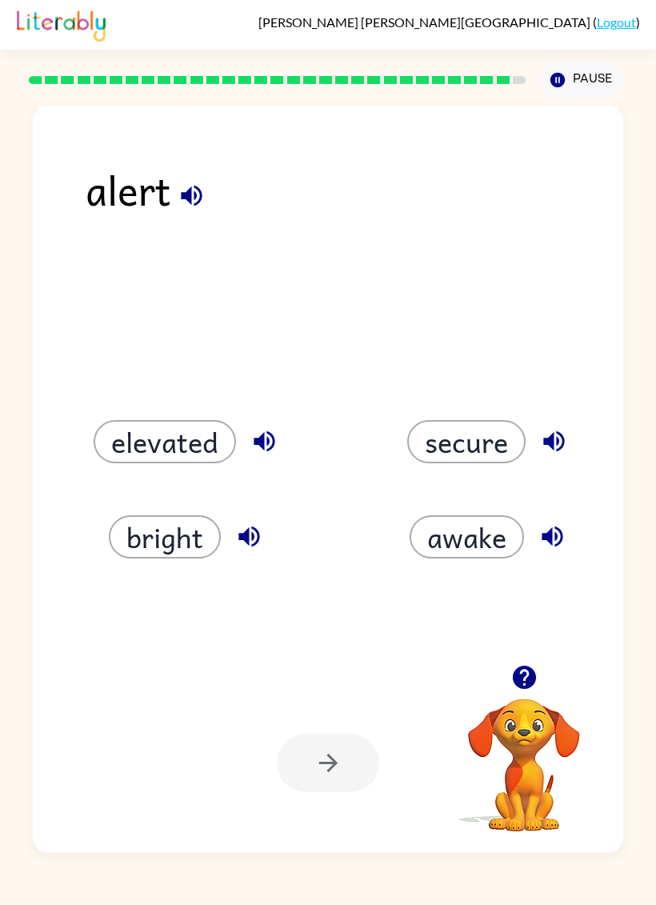
click at [189, 180] on button "button" at bounding box center [191, 195] width 41 height 41
click at [188, 180] on button "button" at bounding box center [191, 195] width 41 height 41
click at [186, 204] on icon "button" at bounding box center [192, 196] width 28 height 28
click at [191, 202] on icon "button" at bounding box center [192, 196] width 28 height 28
click at [191, 201] on icon "button" at bounding box center [192, 196] width 28 height 28
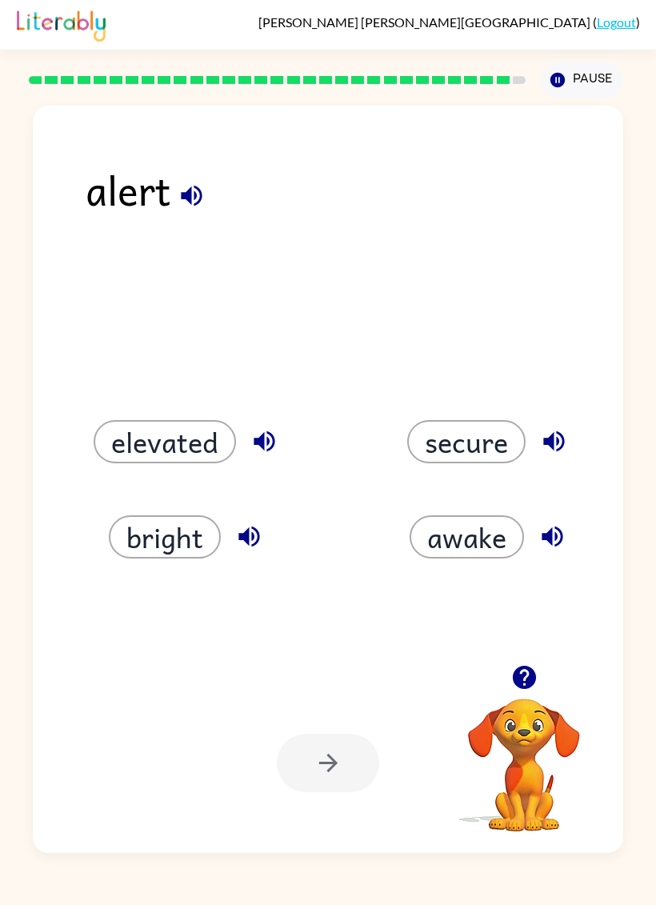
click at [186, 210] on icon "button" at bounding box center [192, 196] width 28 height 28
click at [181, 214] on button "button" at bounding box center [191, 195] width 41 height 41
click at [183, 217] on div "alert" at bounding box center [355, 211] width 538 height 107
click at [182, 214] on button "button" at bounding box center [191, 195] width 41 height 41
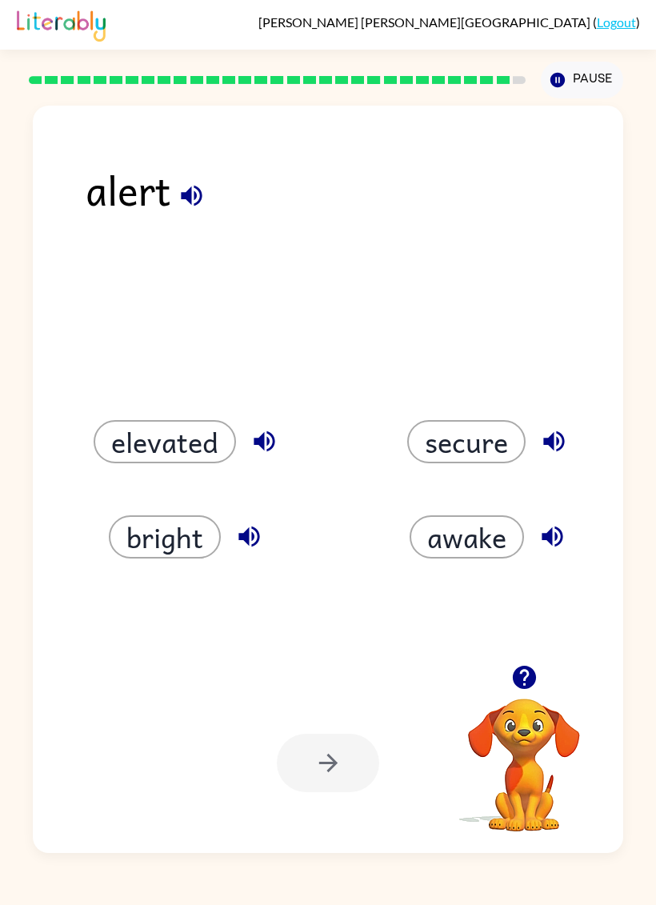
click at [187, 219] on div "alert" at bounding box center [355, 211] width 538 height 107
click at [431, 430] on button "secure" at bounding box center [466, 441] width 118 height 43
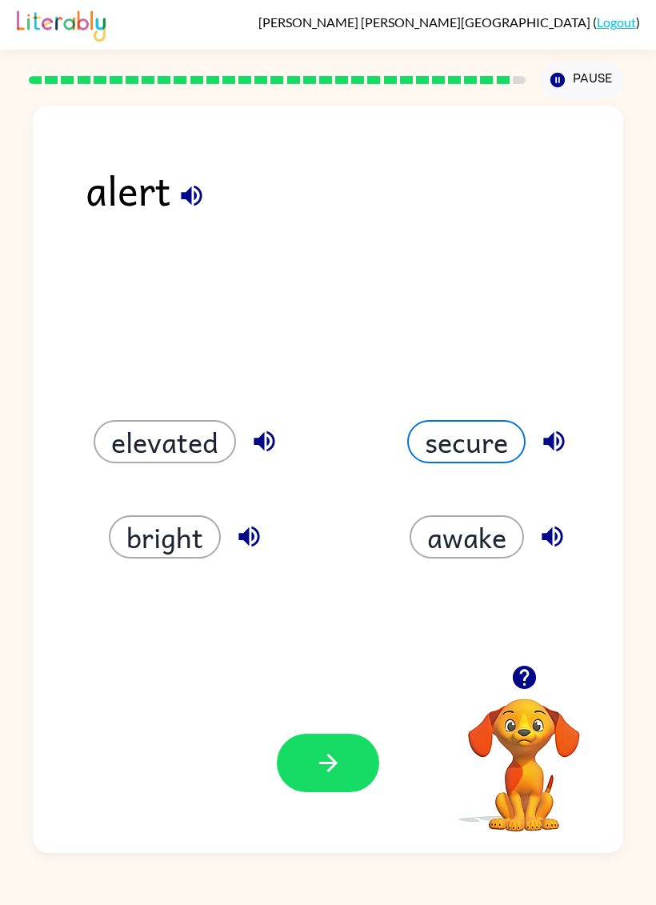
click at [170, 457] on button "elevated" at bounding box center [165, 441] width 142 height 43
click at [154, 531] on button "bright" at bounding box center [165, 536] width 112 height 43
click at [486, 425] on button "secure" at bounding box center [466, 441] width 118 height 43
click at [333, 754] on icon "button" at bounding box center [328, 763] width 28 height 28
